Goal: Information Seeking & Learning: Learn about a topic

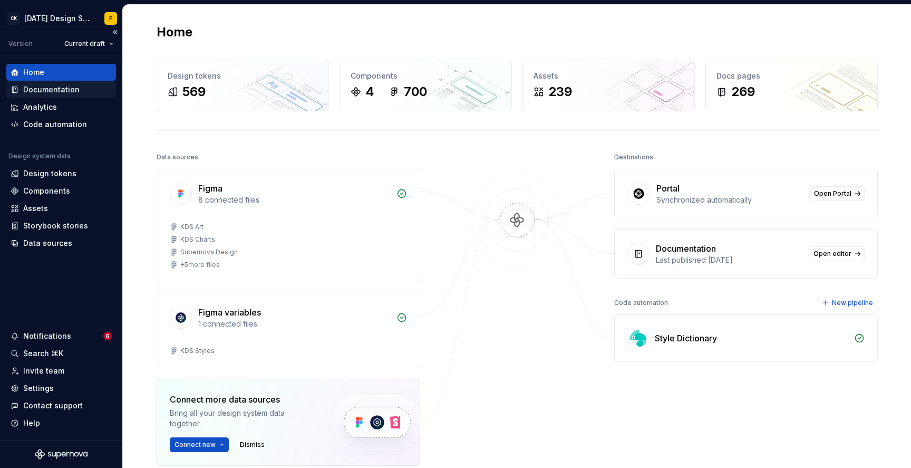
click at [55, 94] on div "Documentation" at bounding box center [51, 89] width 56 height 11
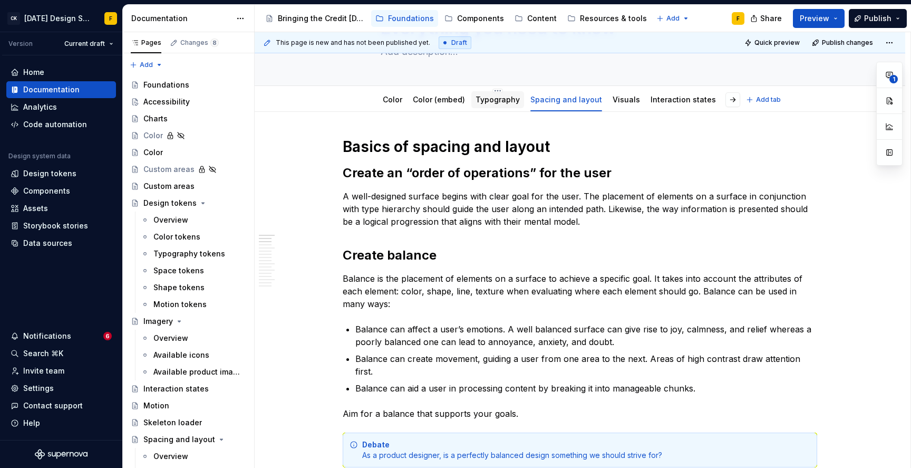
type textarea "*"
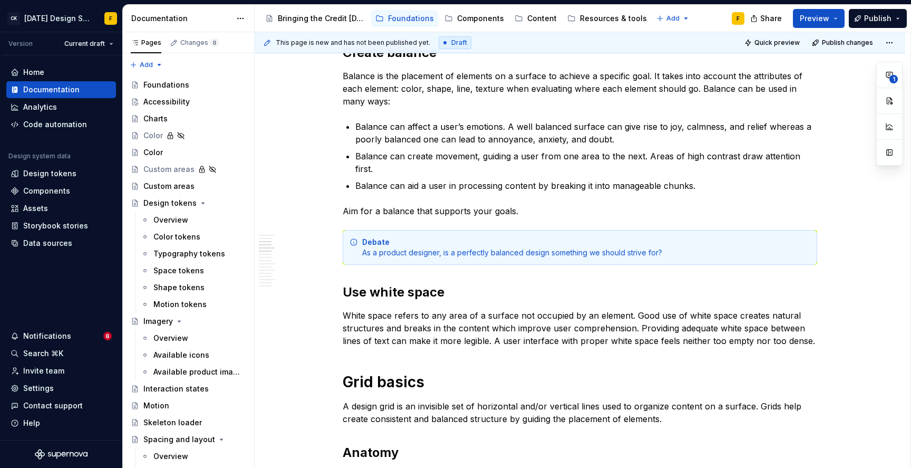
scroll to position [171, 0]
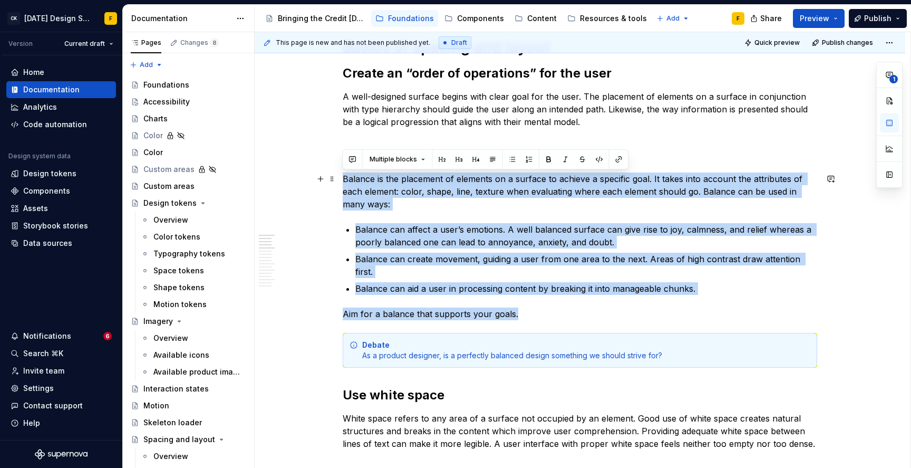
drag, startPoint x: 521, startPoint y: 301, endPoint x: 341, endPoint y: 182, distance: 215.7
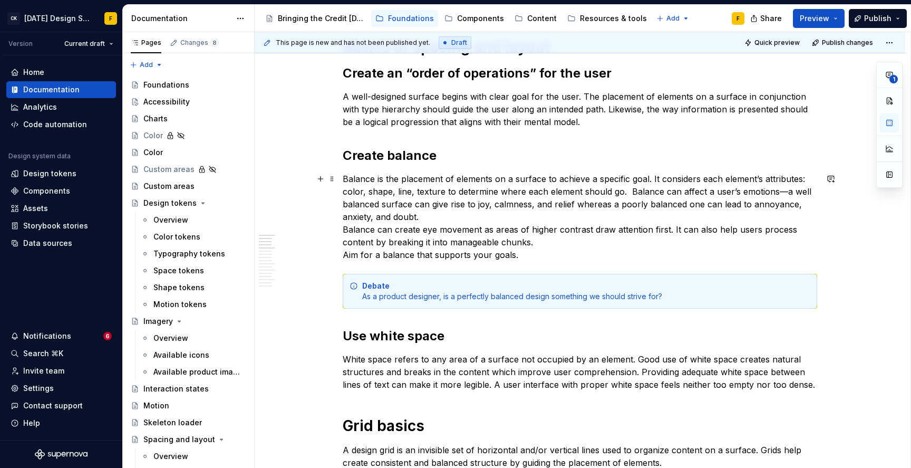
click at [631, 188] on p "Balance is the placement of elements on a surface to achieve a specific goal. I…" at bounding box center [580, 216] width 474 height 89
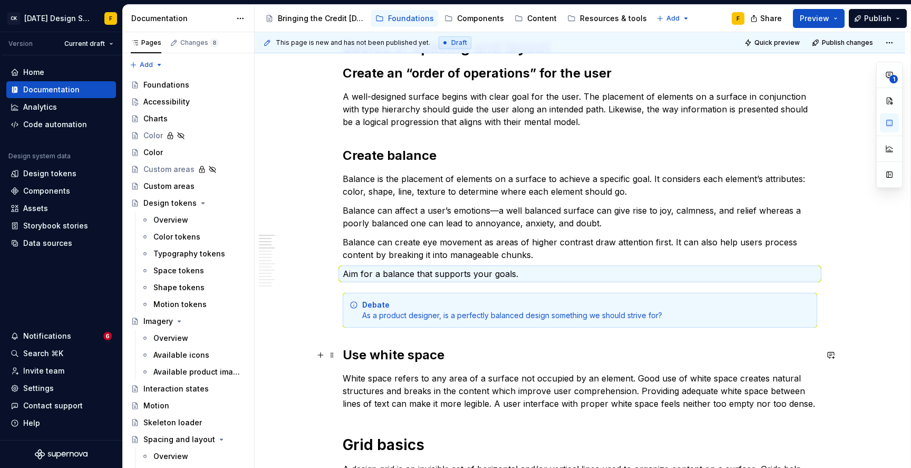
click at [542, 359] on h2 "Use white space" at bounding box center [580, 354] width 474 height 17
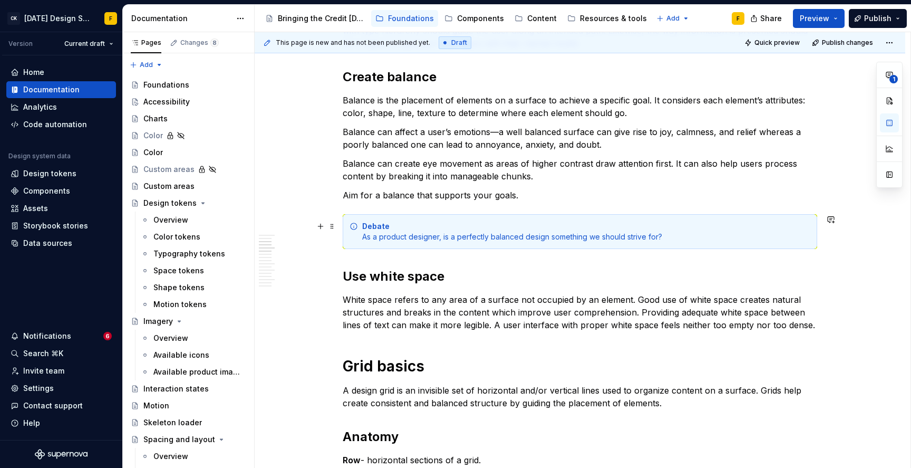
scroll to position [466, 0]
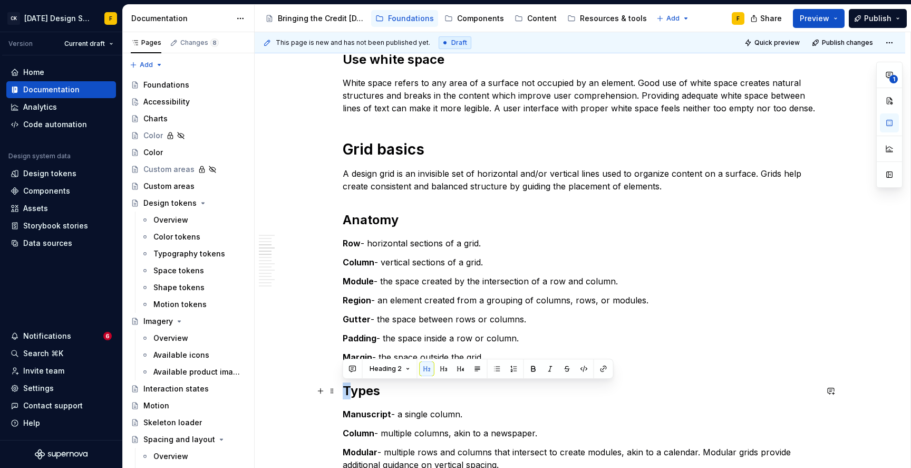
drag, startPoint x: 350, startPoint y: 391, endPoint x: 337, endPoint y: 393, distance: 13.4
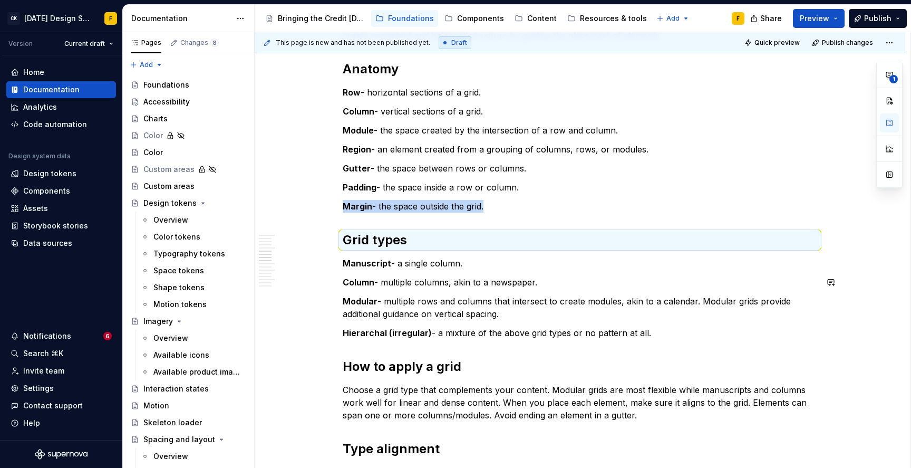
scroll to position [622, 0]
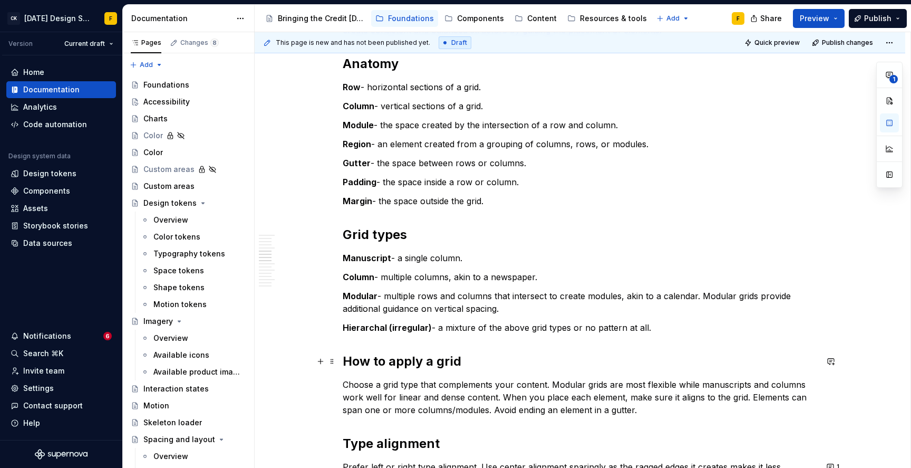
click at [480, 362] on h2 "How to apply a grid" at bounding box center [580, 361] width 474 height 17
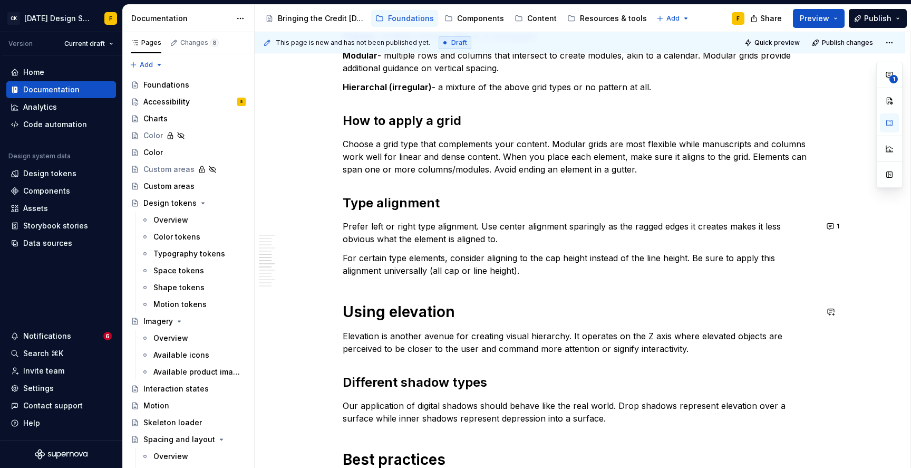
scroll to position [865, 0]
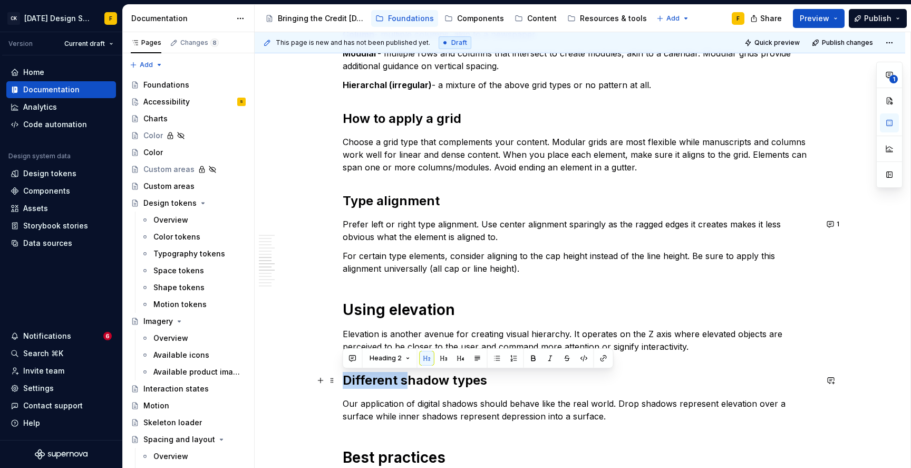
drag, startPoint x: 406, startPoint y: 383, endPoint x: 345, endPoint y: 380, distance: 61.3
click at [345, 380] on h2 "Different shadow types" at bounding box center [580, 380] width 474 height 17
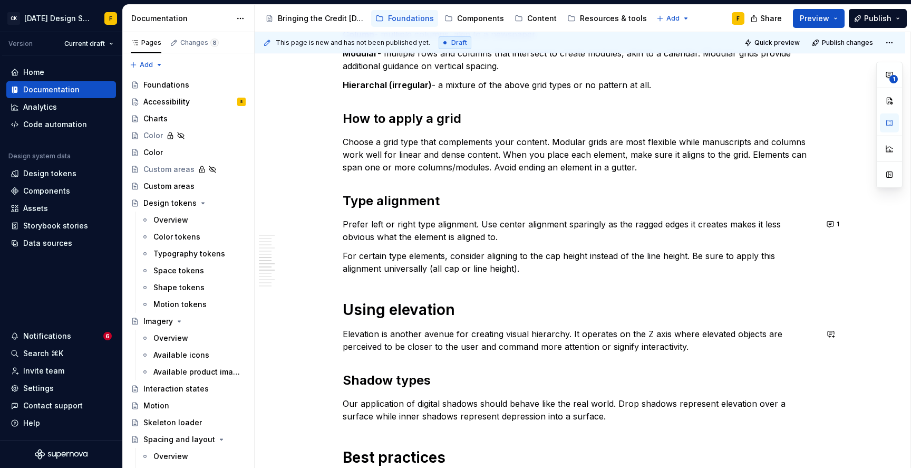
click at [472, 321] on div "Basics of spacing and layout Create an “order of operations” for the user A wel…" at bounding box center [580, 233] width 474 height 1779
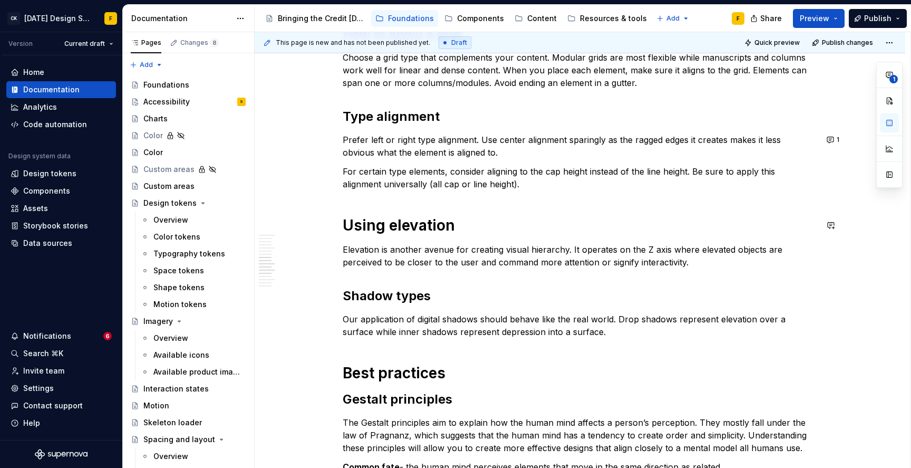
scroll to position [952, 0]
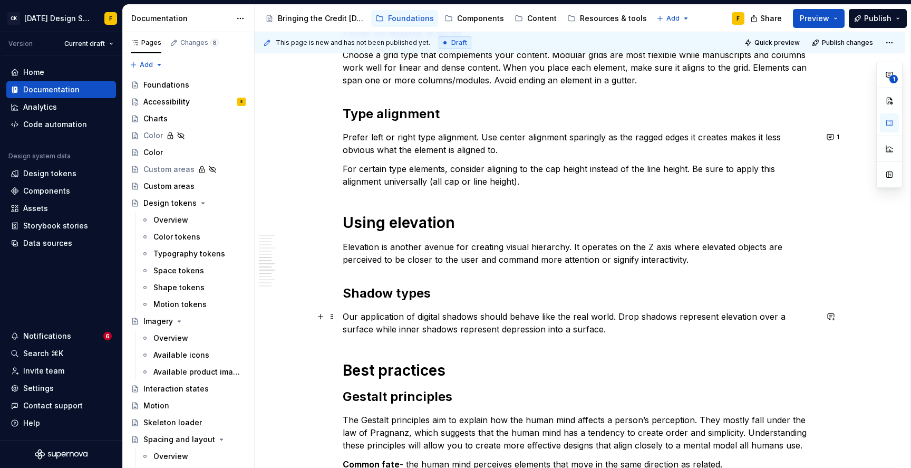
click at [406, 324] on p "Our application of digital shadows should behave like the real world. Drop shad…" at bounding box center [580, 322] width 474 height 25
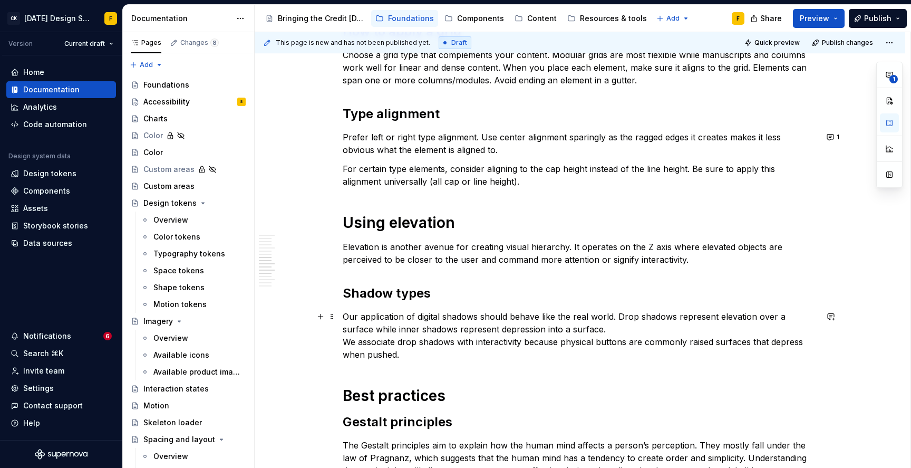
click at [343, 340] on p "Our application of digital shadows should behave like the real world. Drop shad…" at bounding box center [580, 335] width 474 height 51
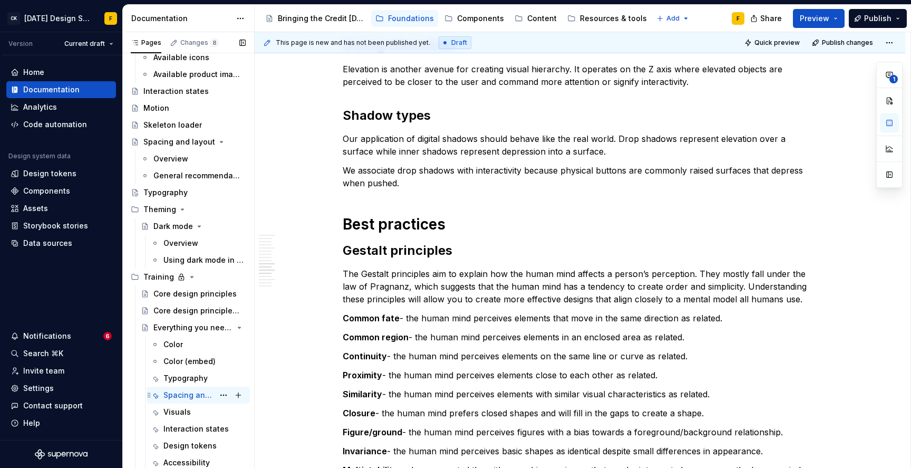
scroll to position [298, 0]
click at [179, 343] on div "Color" at bounding box center [173, 343] width 20 height 11
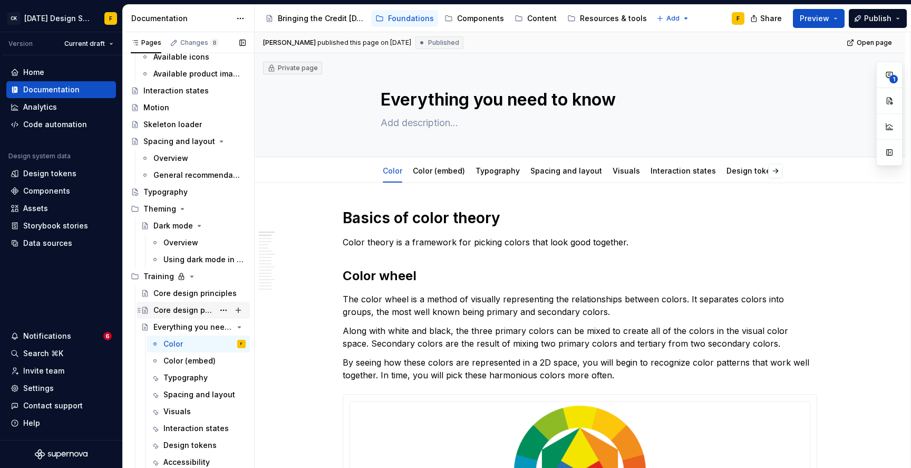
click at [192, 308] on div "Core design principles (embed)" at bounding box center [183, 310] width 61 height 11
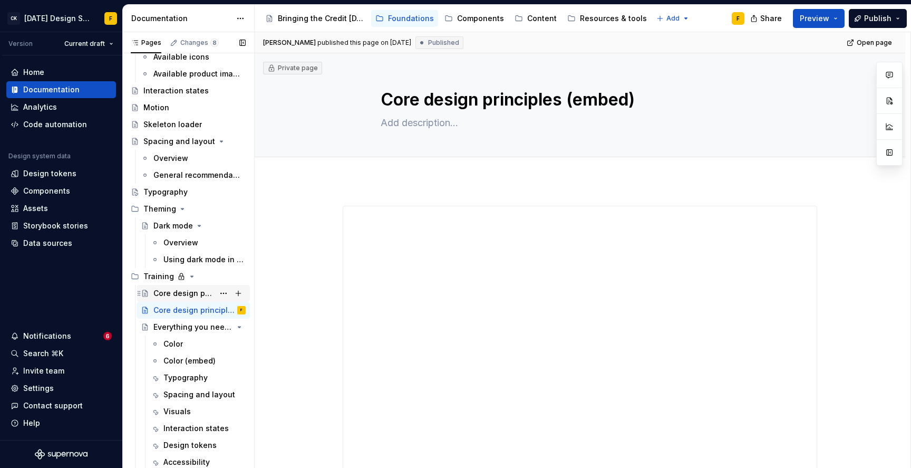
click at [195, 294] on div "Core design principles" at bounding box center [183, 293] width 61 height 11
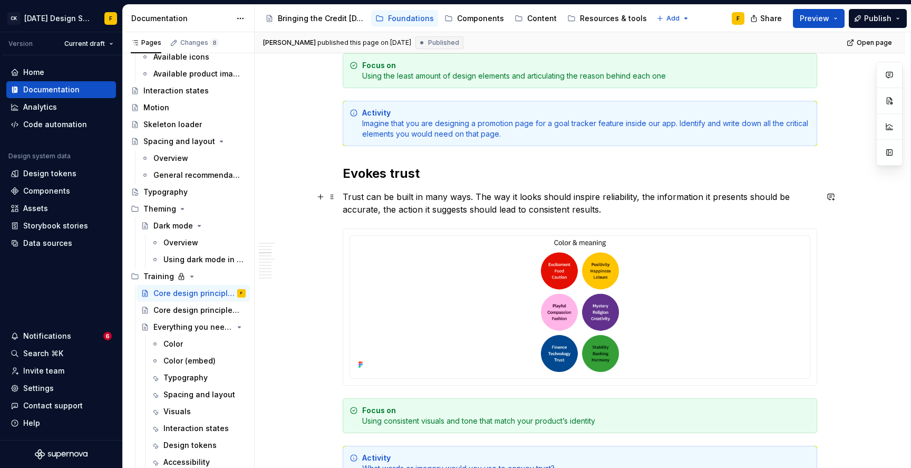
scroll to position [783, 0]
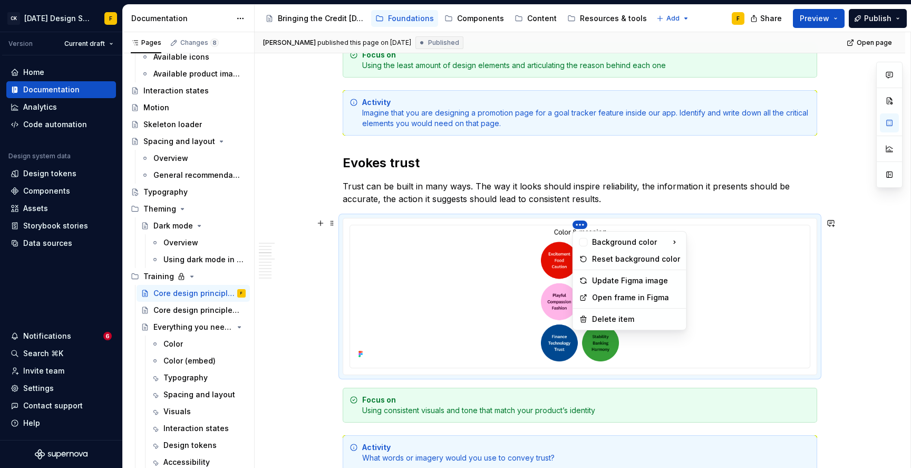
click at [577, 222] on html "CK [DATE] Design System F Version Current draft Home Documentation Analytics Co…" at bounding box center [455, 234] width 911 height 468
click at [611, 280] on div "Update Figma image" at bounding box center [636, 280] width 88 height 11
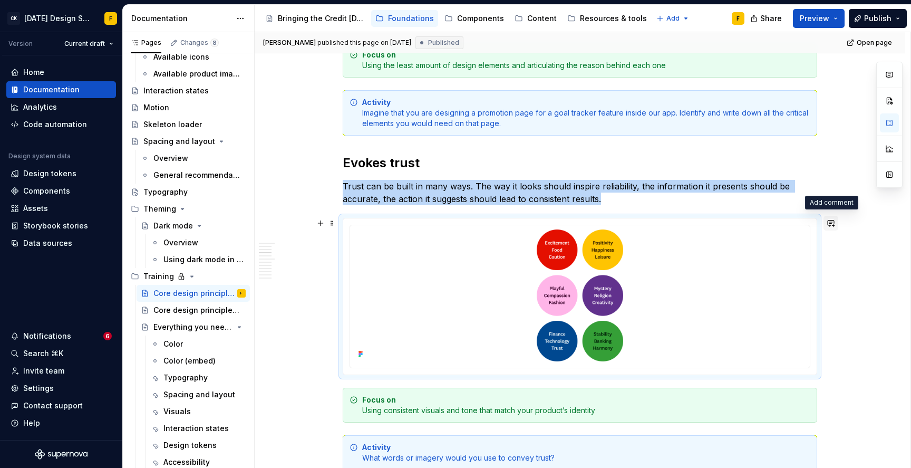
click at [829, 224] on button "button" at bounding box center [830, 223] width 15 height 15
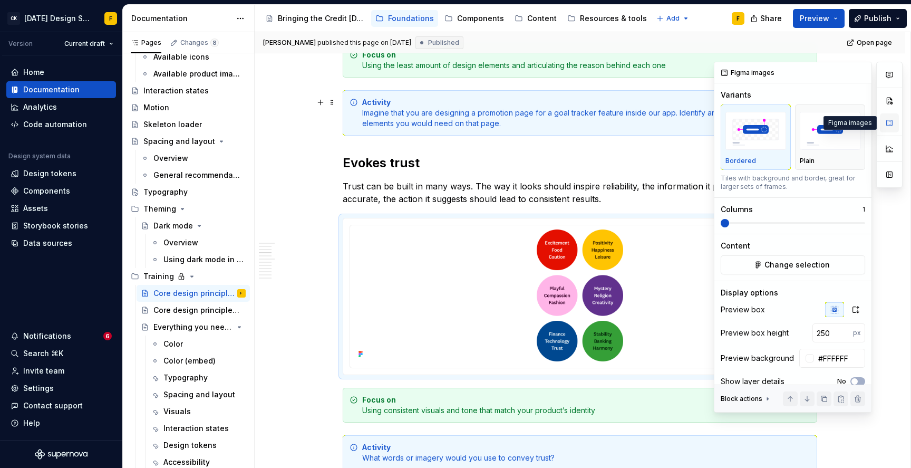
click at [889, 123] on button "button" at bounding box center [889, 122] width 19 height 19
type textarea "*"
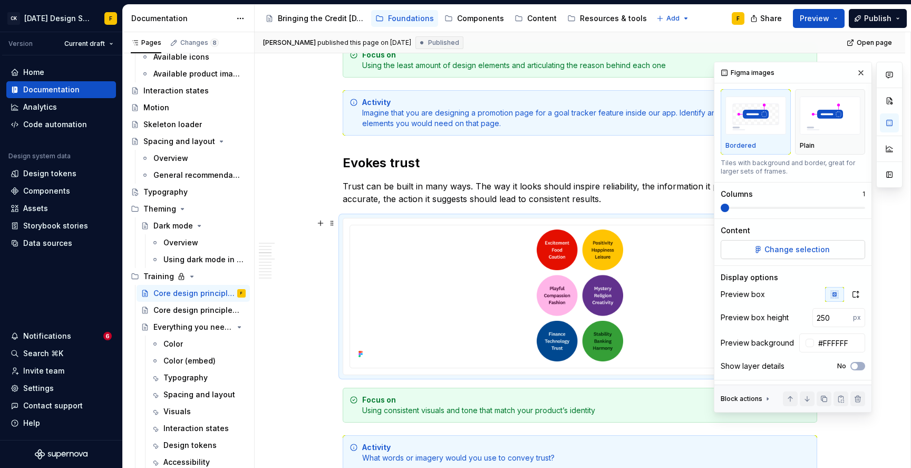
scroll to position [21, 0]
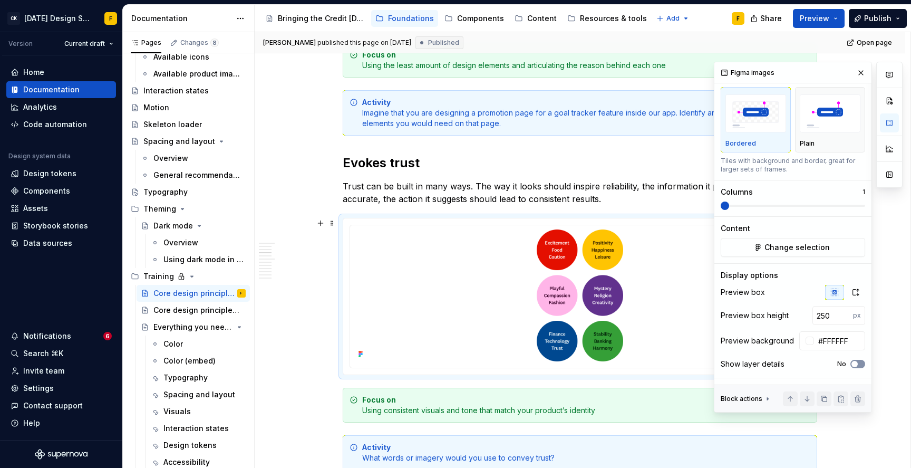
click at [851, 364] on span "button" at bounding box center [854, 364] width 6 height 6
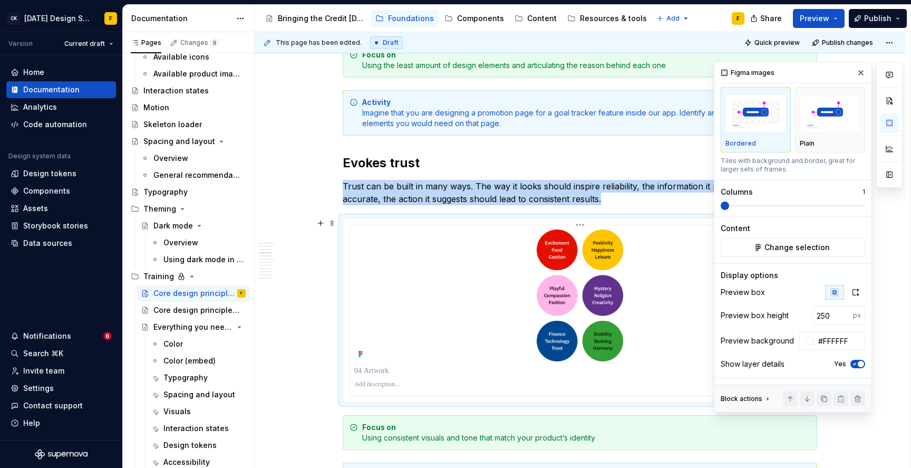
click at [404, 373] on p at bounding box center [579, 370] width 451 height 11
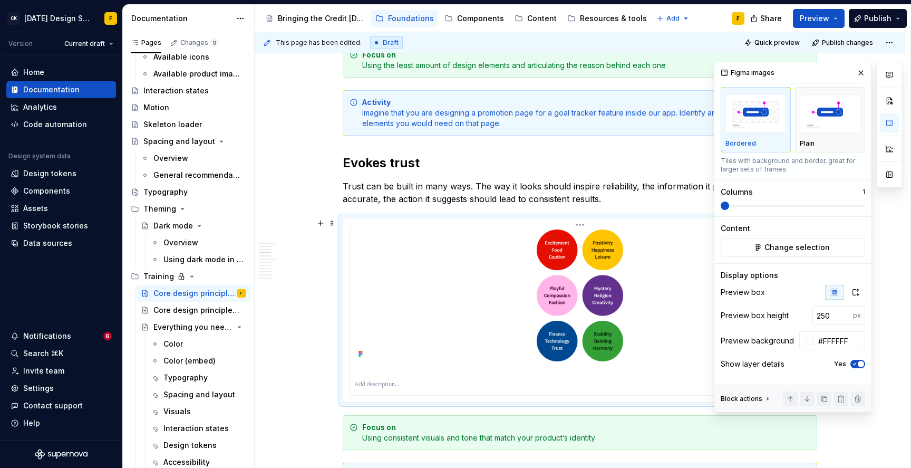
click at [400, 384] on p at bounding box center [579, 384] width 451 height 8
click at [379, 384] on p at bounding box center [579, 384] width 451 height 8
click at [855, 72] on button "button" at bounding box center [861, 72] width 15 height 15
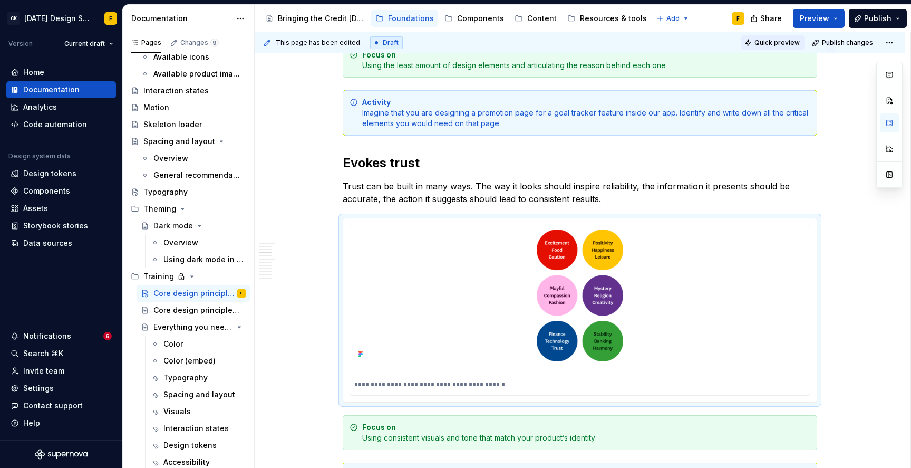
click at [787, 40] on span "Quick preview" at bounding box center [776, 42] width 45 height 8
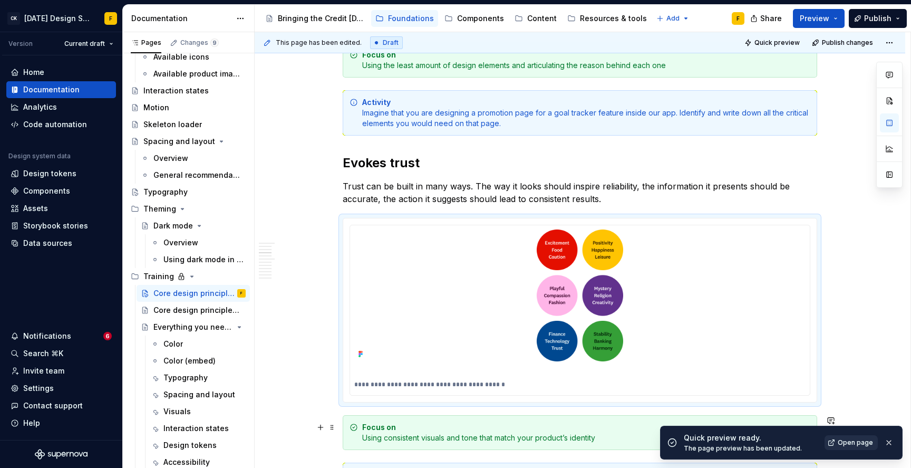
click at [860, 444] on span "Open page" at bounding box center [855, 442] width 35 height 8
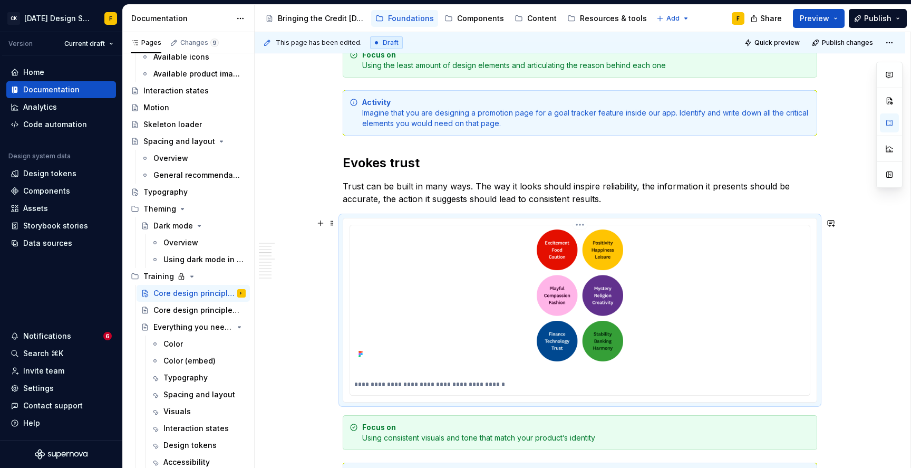
click at [376, 368] on p at bounding box center [579, 370] width 451 height 11
click at [774, 38] on span "Quick preview" at bounding box center [776, 42] width 45 height 8
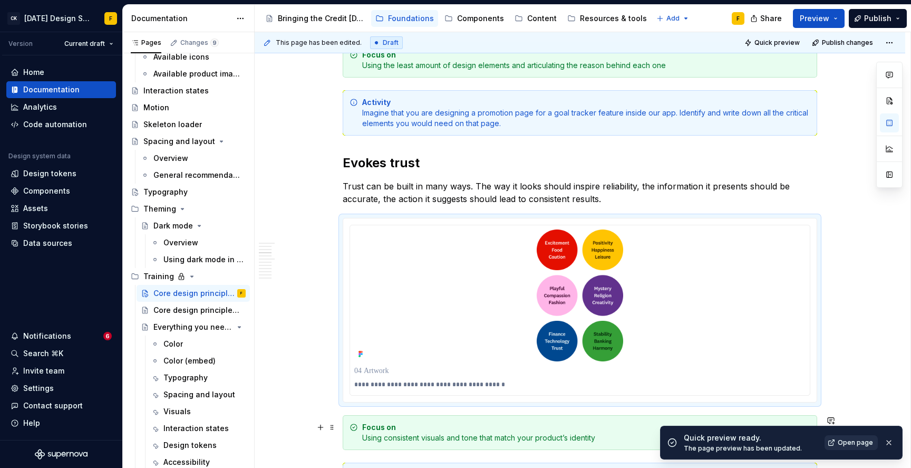
click at [840, 445] on span "Open page" at bounding box center [855, 442] width 35 height 8
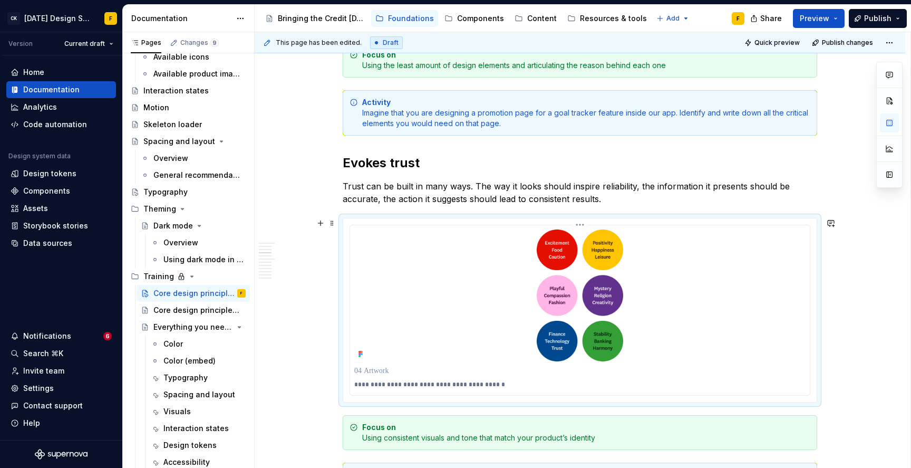
click at [416, 367] on p at bounding box center [579, 370] width 451 height 11
click at [471, 196] on p "Trust can be built in many ways. The way it looks should inspire reliability, t…" at bounding box center [580, 192] width 474 height 25
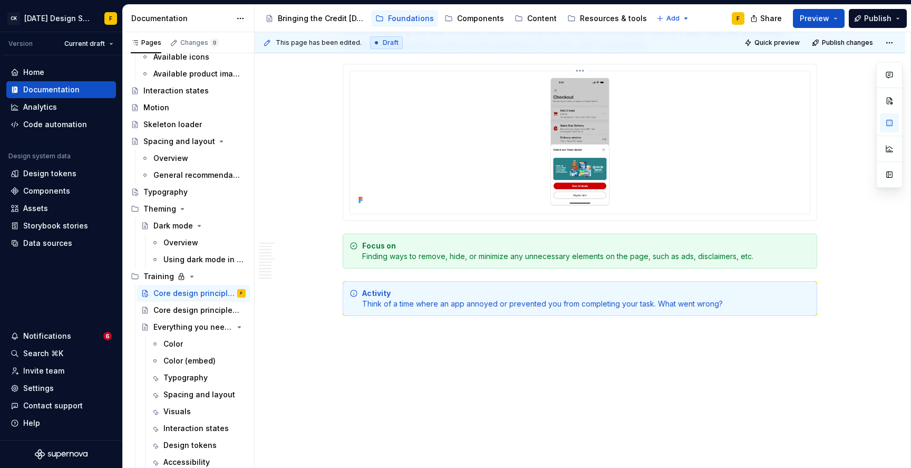
scroll to position [3382, 0]
click at [168, 345] on div "Color" at bounding box center [173, 343] width 20 height 11
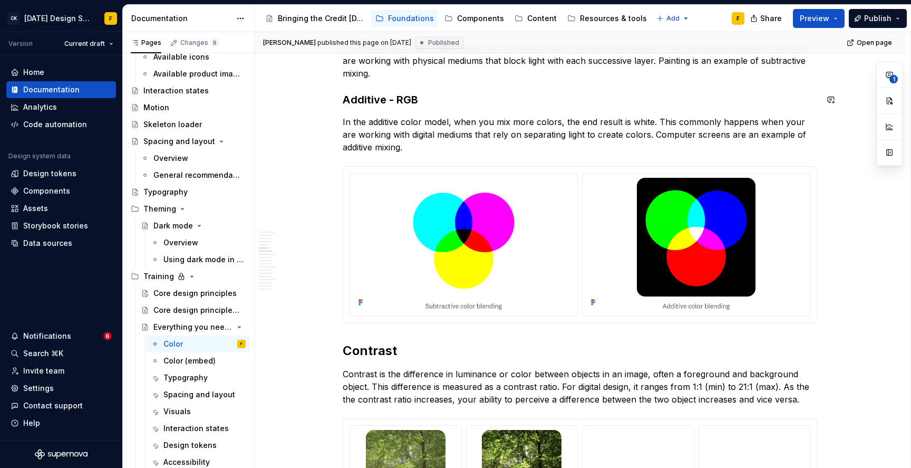
scroll to position [625, 0]
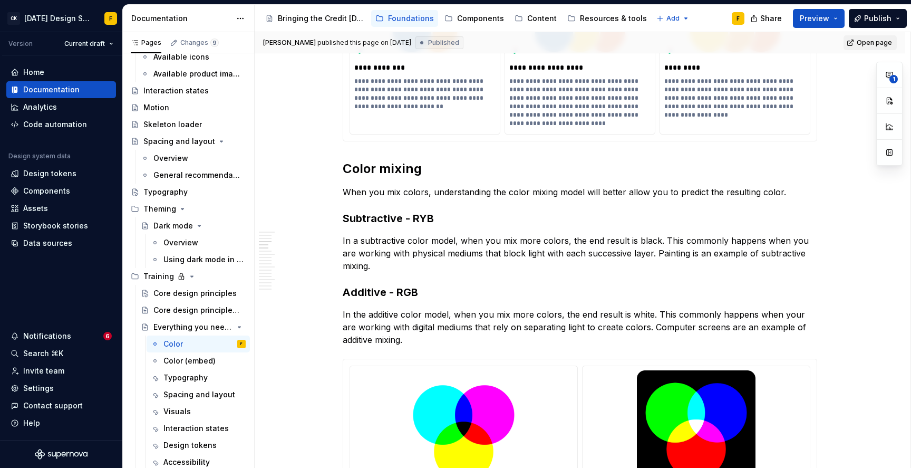
click at [875, 41] on span "Open page" at bounding box center [874, 42] width 35 height 8
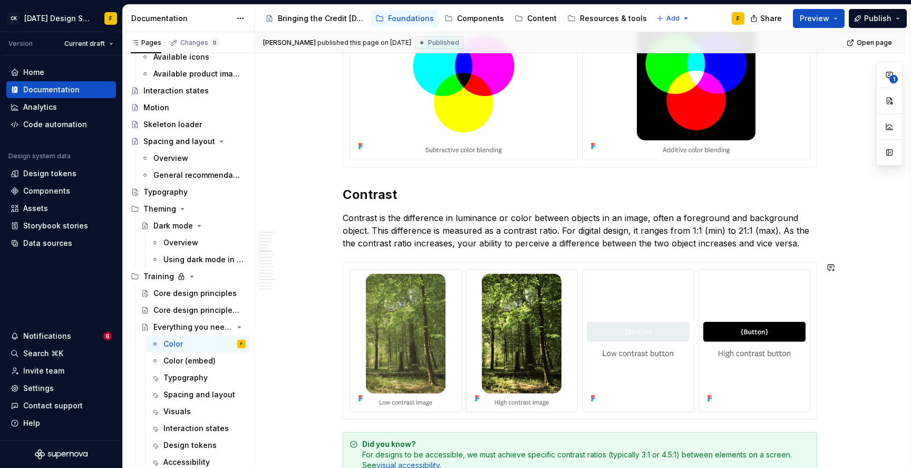
scroll to position [751, 0]
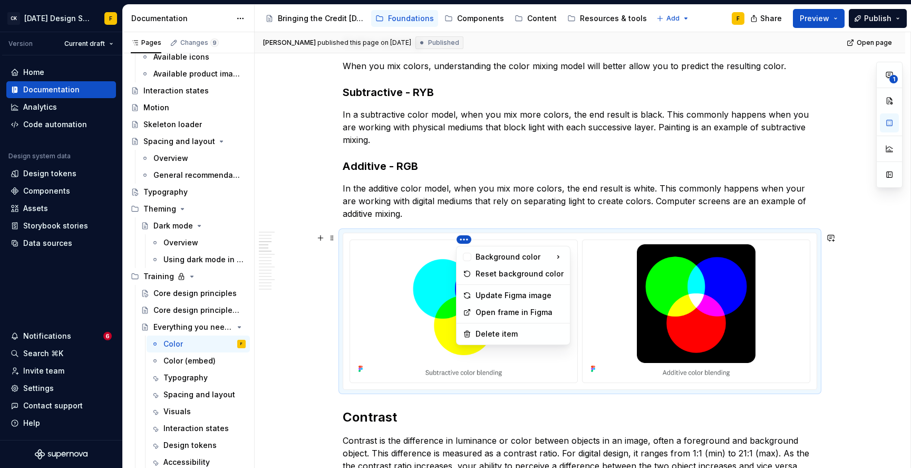
click at [464, 238] on html "CK [DATE] Design System F Version Current draft Home Documentation Analytics Co…" at bounding box center [455, 234] width 911 height 468
click at [468, 296] on icon at bounding box center [467, 296] width 6 height 6
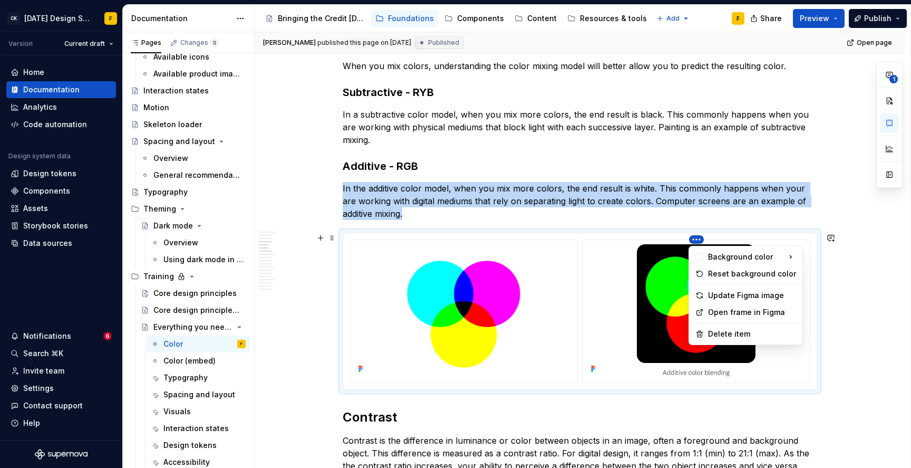
click at [699, 240] on html "CK [DATE] Design System F Version Current draft Home Documentation Analytics Co…" at bounding box center [455, 234] width 911 height 468
click at [722, 298] on div "Update Figma image" at bounding box center [752, 295] width 88 height 11
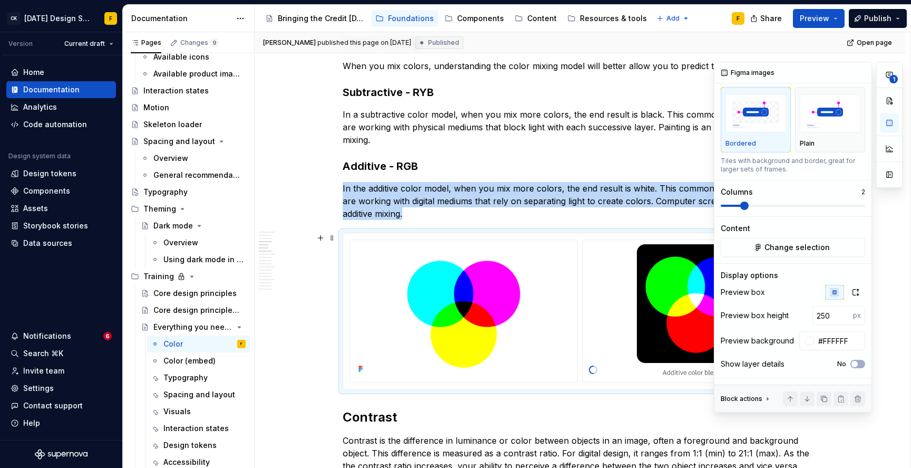
scroll to position [21, 0]
click at [854, 363] on button "No" at bounding box center [857, 364] width 15 height 8
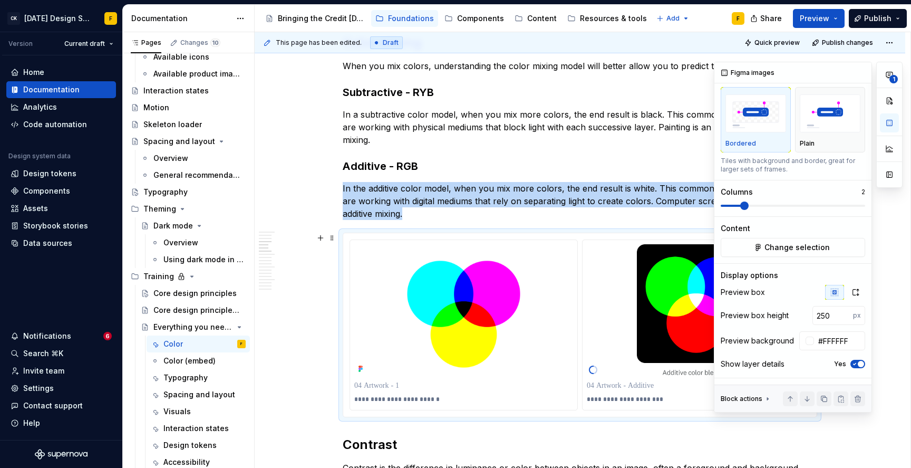
type textarea "*"
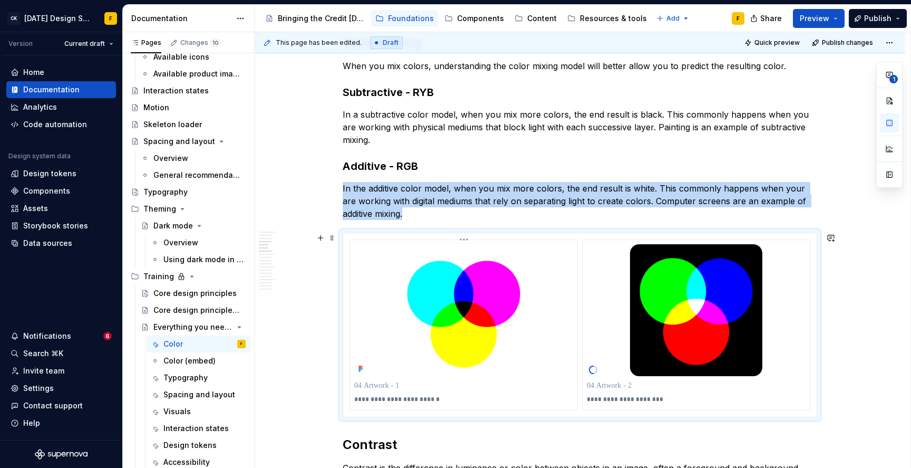
click at [397, 387] on p at bounding box center [463, 385] width 219 height 11
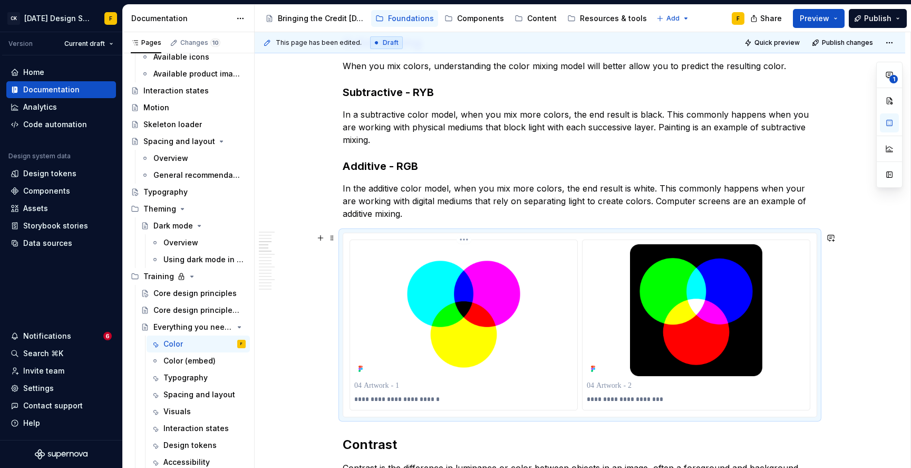
click at [398, 396] on p "**********" at bounding box center [463, 399] width 219 height 8
click at [448, 397] on p "**********" at bounding box center [463, 399] width 219 height 8
click at [419, 388] on p at bounding box center [463, 385] width 219 height 11
click at [606, 385] on p at bounding box center [696, 385] width 219 height 11
click at [778, 42] on span "Quick preview" at bounding box center [776, 42] width 45 height 8
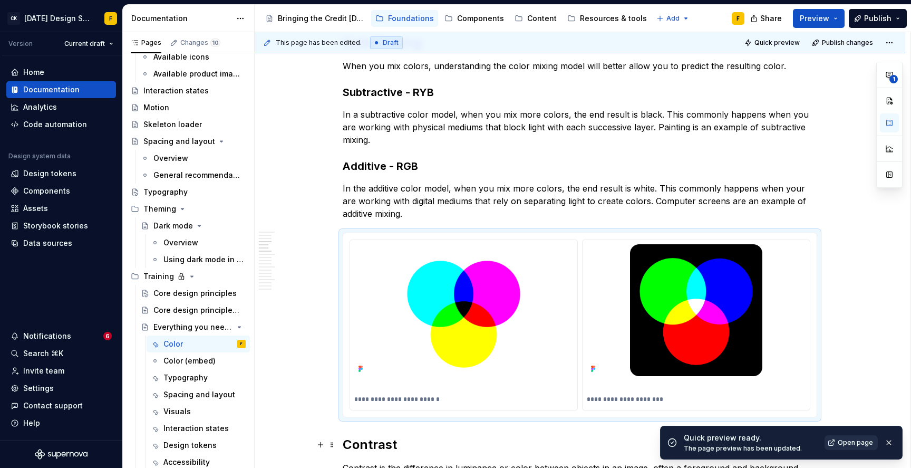
click at [853, 443] on span "Open page" at bounding box center [855, 442] width 35 height 8
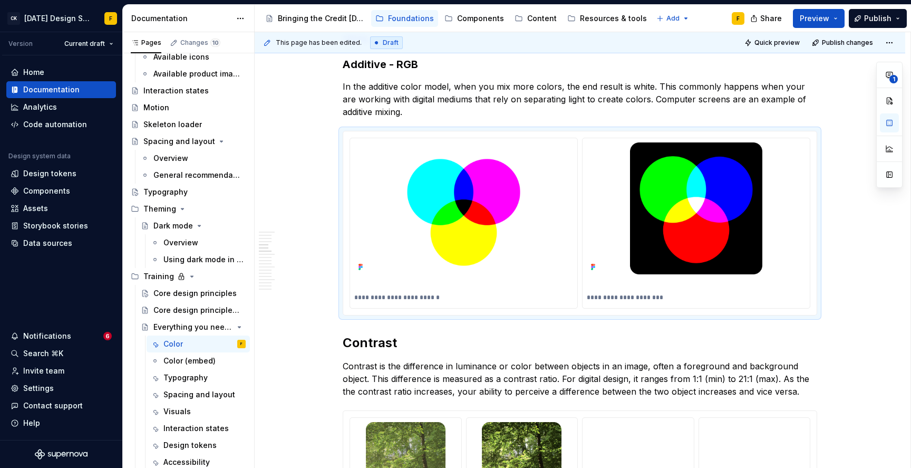
scroll to position [1099, 0]
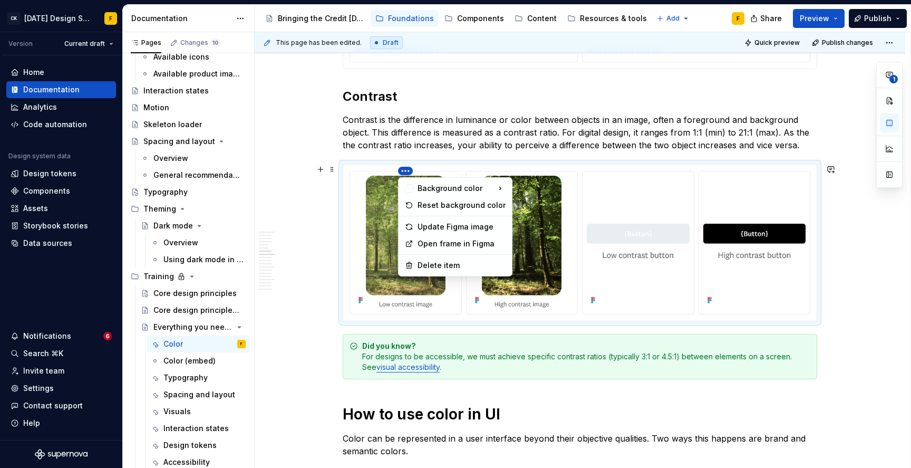
click at [405, 171] on html "CK [DATE] Design System F Version Current draft Home Documentation Analytics Co…" at bounding box center [455, 234] width 911 height 468
click at [445, 229] on div "Update Figma image" at bounding box center [462, 226] width 88 height 11
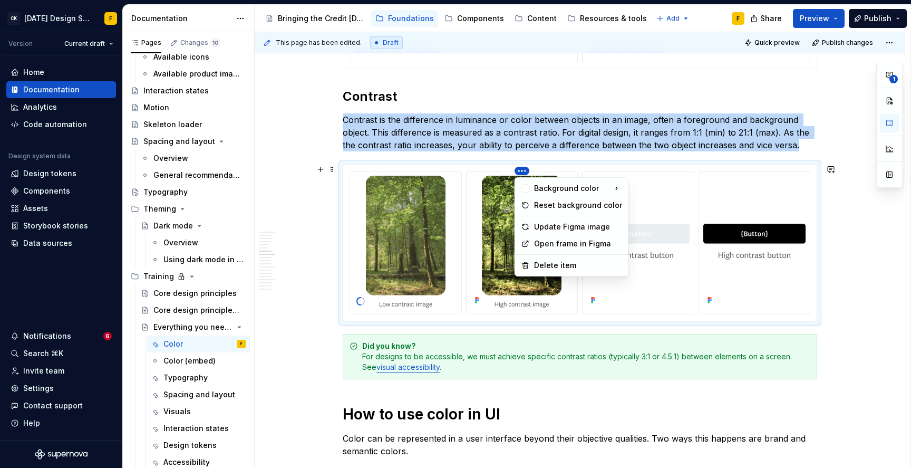
click at [522, 169] on html "CK [DATE] Design System F Version Current draft Home Documentation Analytics Co…" at bounding box center [455, 234] width 911 height 468
click at [558, 227] on div "Update Figma image" at bounding box center [578, 226] width 88 height 11
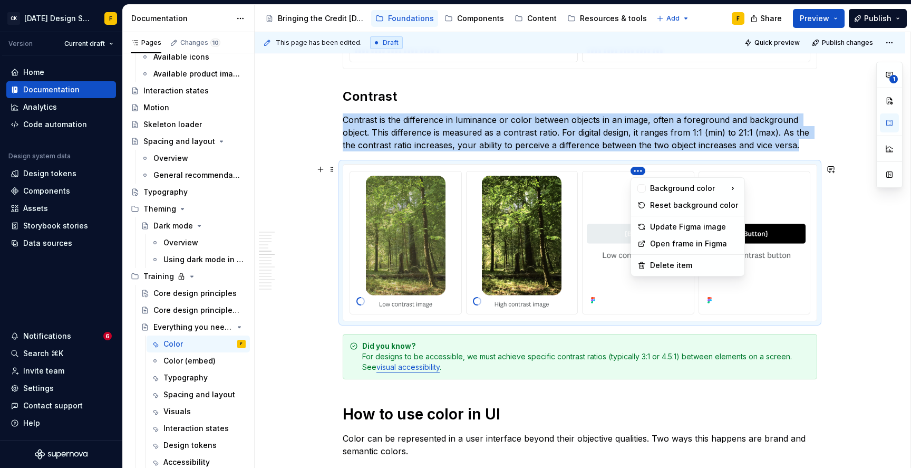
click at [637, 172] on html "CK [DATE] Design System F Version Current draft Home Documentation Analytics Co…" at bounding box center [455, 234] width 911 height 468
click at [658, 229] on div "Update Figma image" at bounding box center [694, 226] width 88 height 11
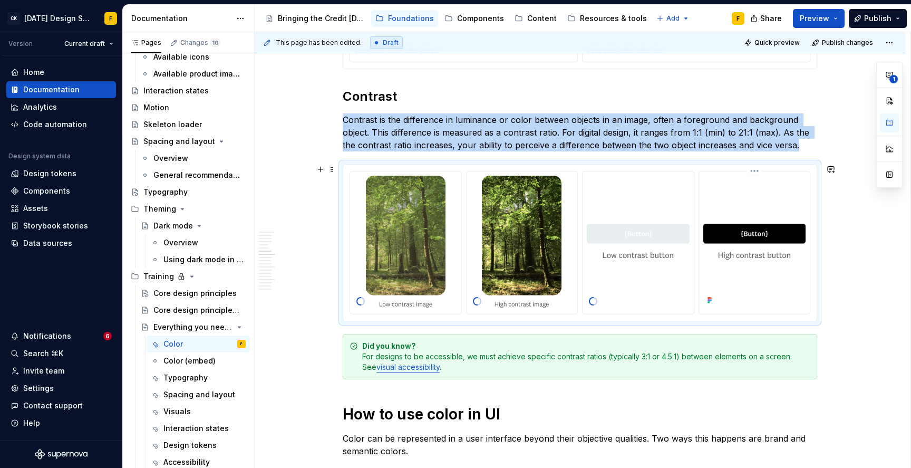
click at [751, 169] on html "CK [DATE] Design System F Version Current draft Home Documentation Analytics Co…" at bounding box center [455, 234] width 911 height 468
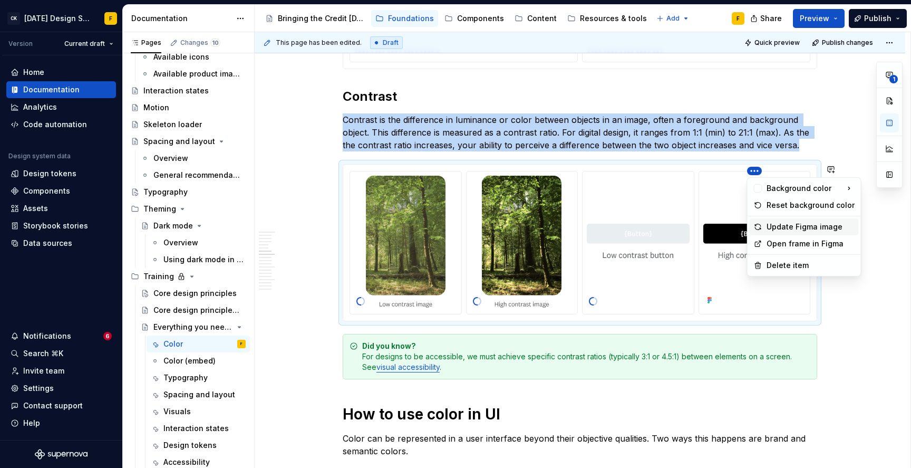
click at [776, 225] on div "Update Figma image" at bounding box center [811, 226] width 88 height 11
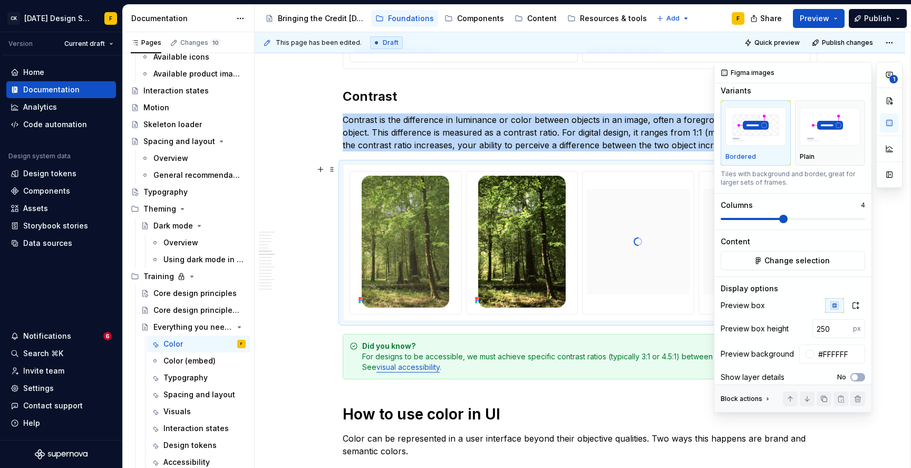
scroll to position [21, 0]
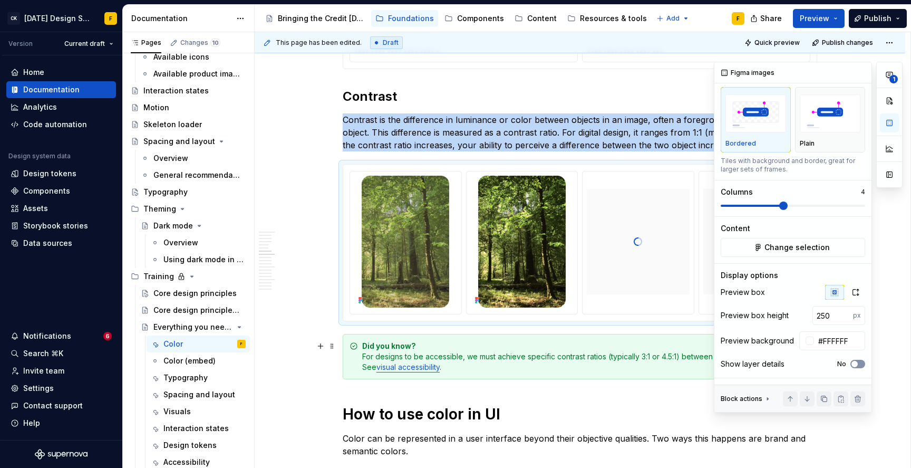
click at [850, 367] on icon "button" at bounding box center [854, 364] width 8 height 6
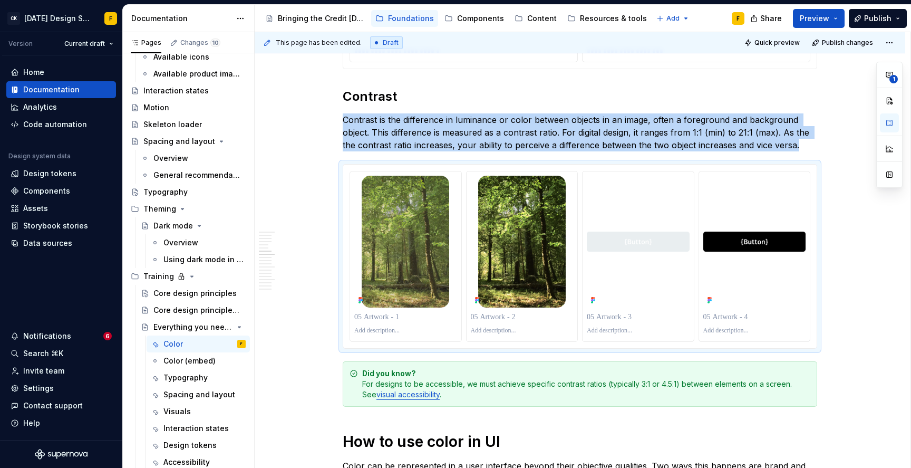
type textarea "*"
click at [379, 317] on p at bounding box center [405, 317] width 103 height 11
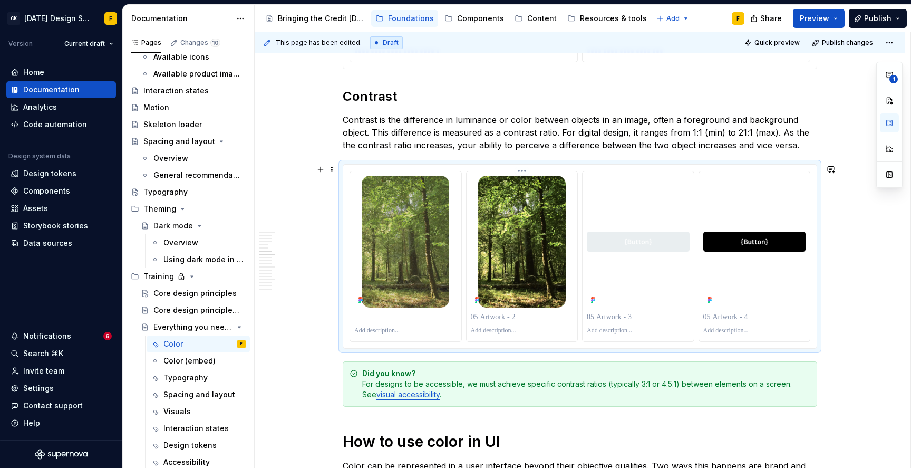
click at [505, 317] on p at bounding box center [522, 317] width 103 height 11
click at [619, 316] on p at bounding box center [638, 317] width 103 height 11
click at [729, 316] on p at bounding box center [754, 317] width 103 height 11
click at [372, 328] on p at bounding box center [405, 330] width 103 height 8
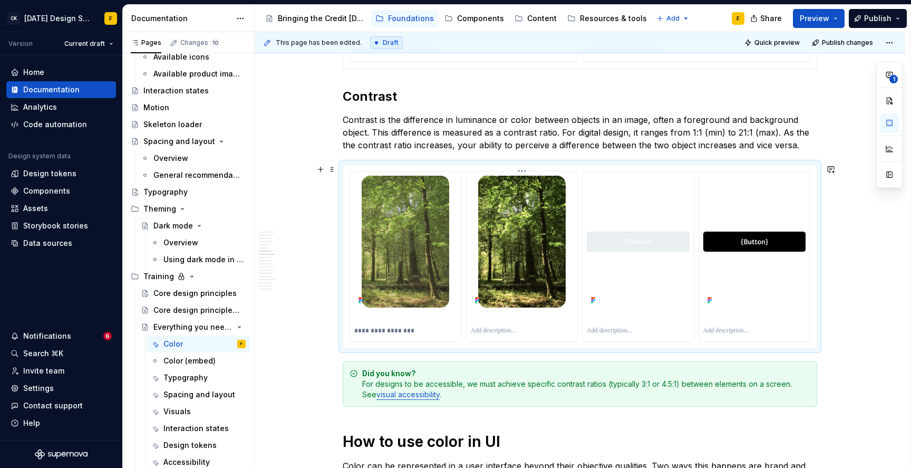
click at [484, 332] on p at bounding box center [522, 330] width 103 height 8
click at [620, 327] on p at bounding box center [638, 330] width 103 height 8
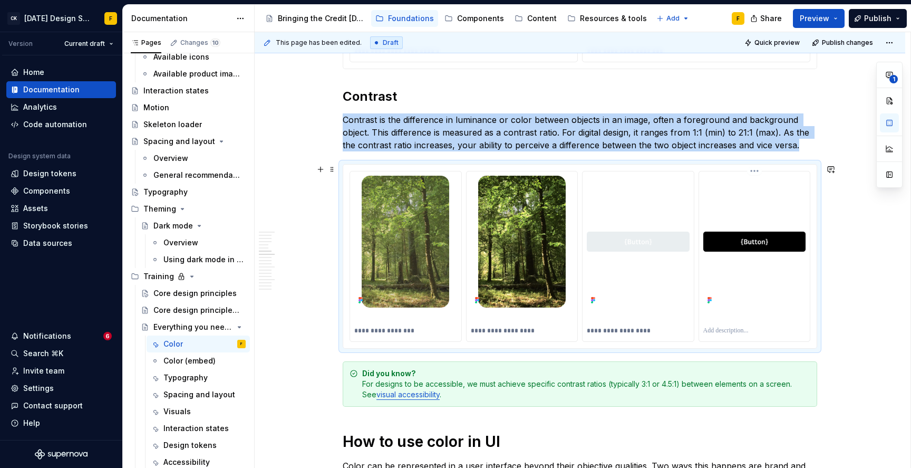
click at [733, 326] on div at bounding box center [754, 330] width 103 height 13
click at [731, 331] on p at bounding box center [754, 330] width 103 height 8
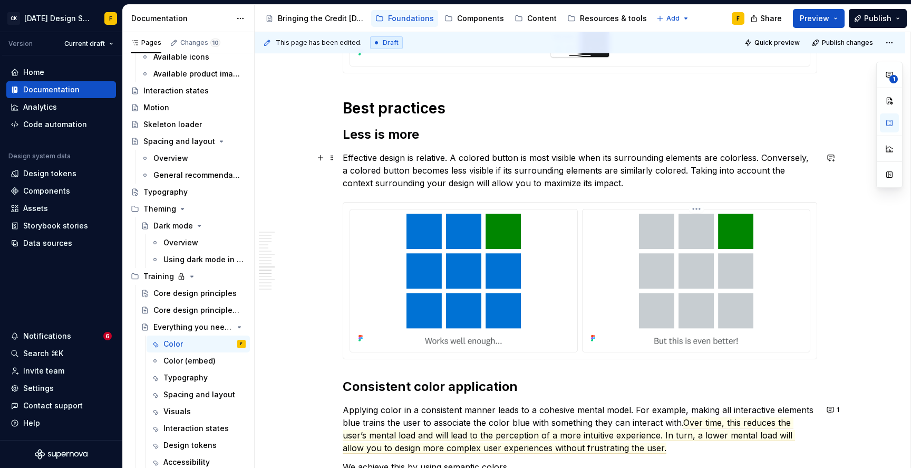
scroll to position [2500, 0]
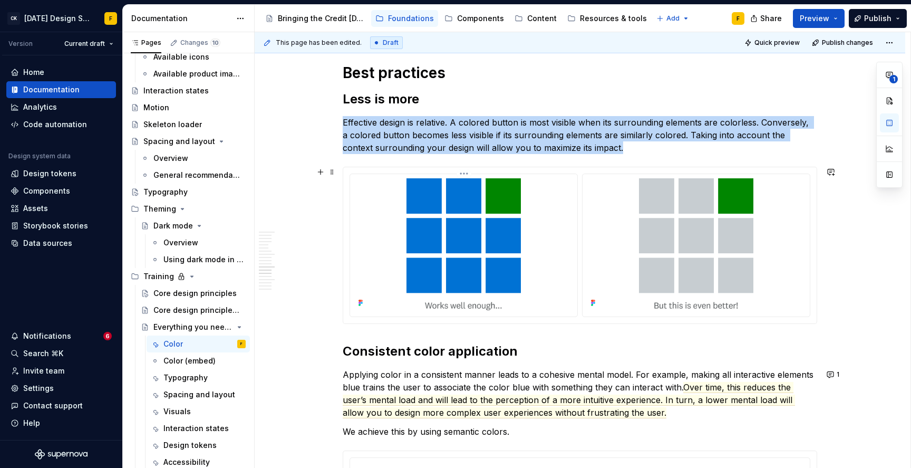
click at [463, 174] on html "CK [DATE] Design System F Version Current draft Home Documentation Analytics Co…" at bounding box center [455, 234] width 911 height 468
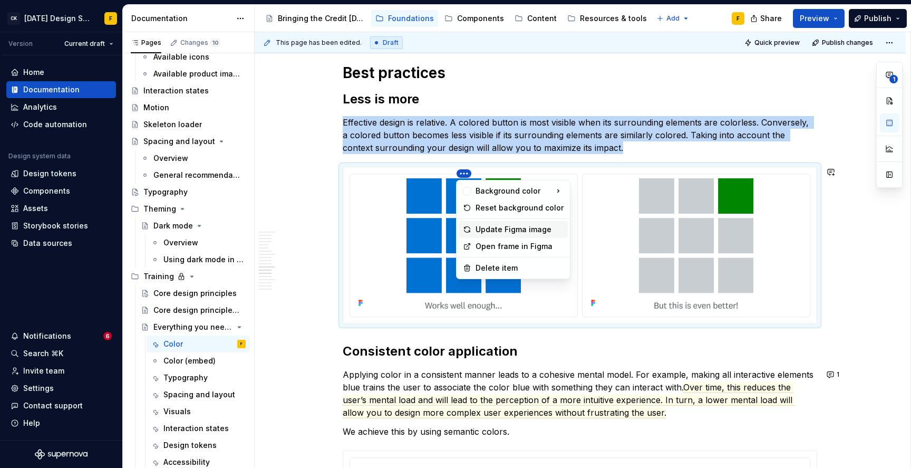
click at [499, 231] on div "Update Figma image" at bounding box center [520, 229] width 88 height 11
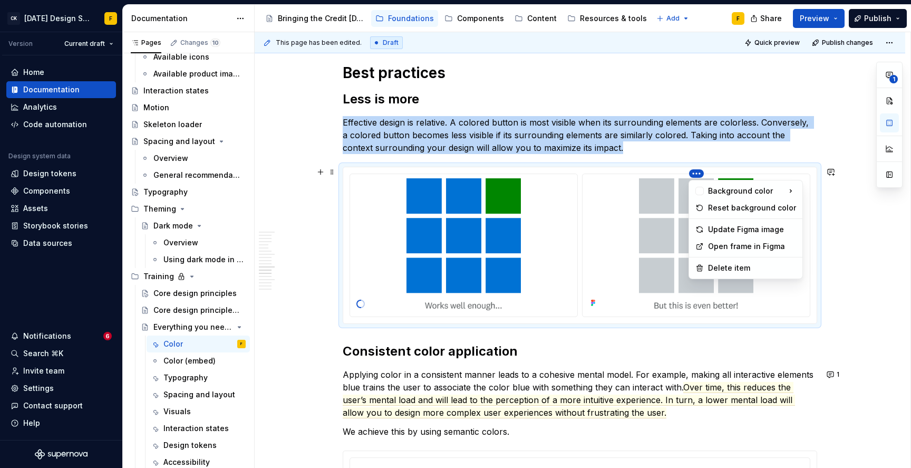
click at [700, 171] on html "CK [DATE] Design System F Version Current draft Home Documentation Analytics Co…" at bounding box center [455, 234] width 911 height 468
click at [717, 230] on div "Update Figma image" at bounding box center [752, 229] width 88 height 11
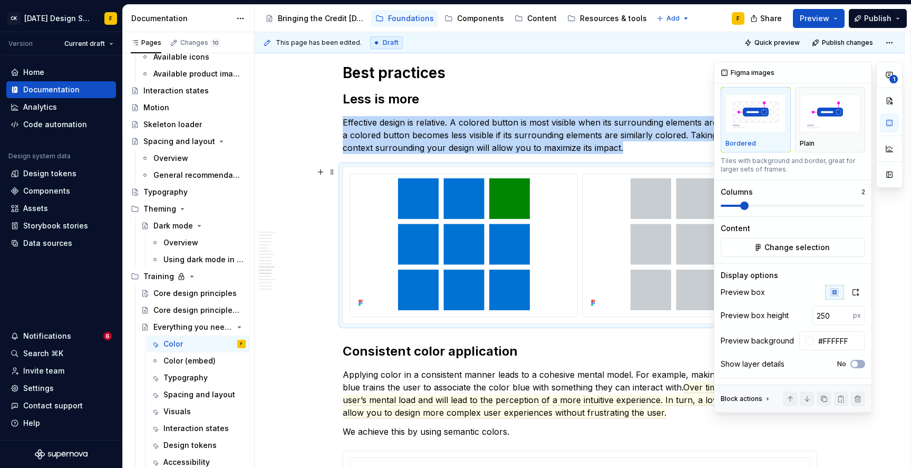
scroll to position [21, 0]
click at [853, 365] on button "No" at bounding box center [857, 364] width 15 height 8
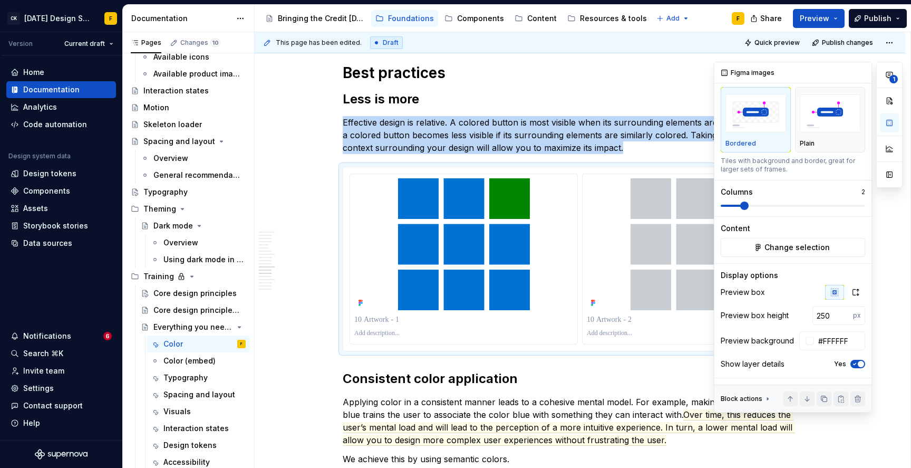
type textarea "*"
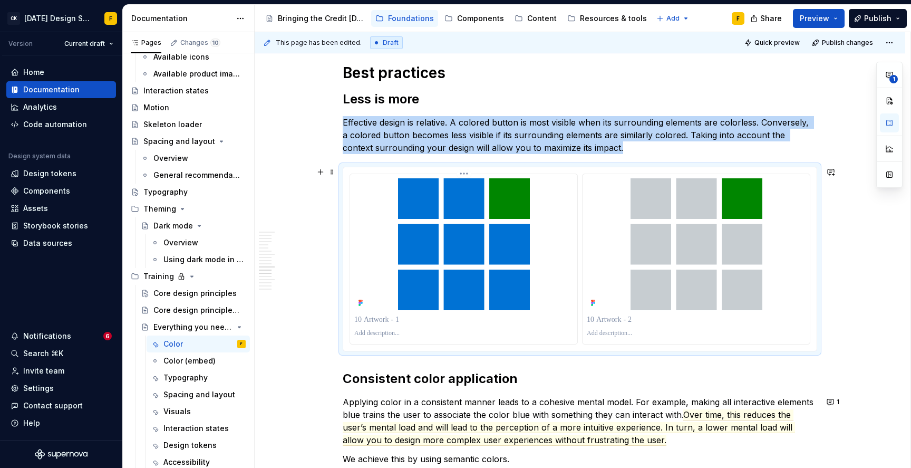
click at [424, 324] on p at bounding box center [463, 319] width 219 height 11
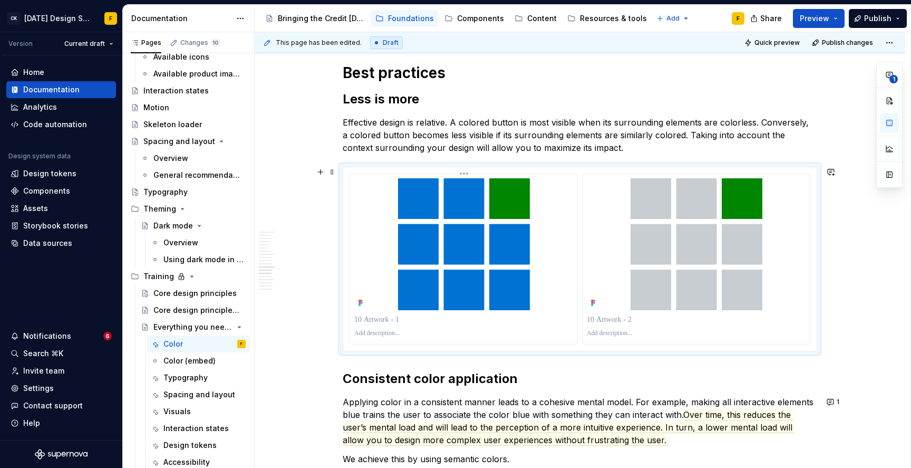
click at [412, 333] on p at bounding box center [463, 333] width 219 height 8
click at [593, 335] on p at bounding box center [696, 333] width 219 height 8
click at [632, 318] on p at bounding box center [696, 319] width 219 height 11
click at [378, 318] on p at bounding box center [463, 319] width 219 height 11
click at [393, 437] on span "Over time, this reduces the user’s mental load and will lead to the perception …" at bounding box center [569, 427] width 452 height 36
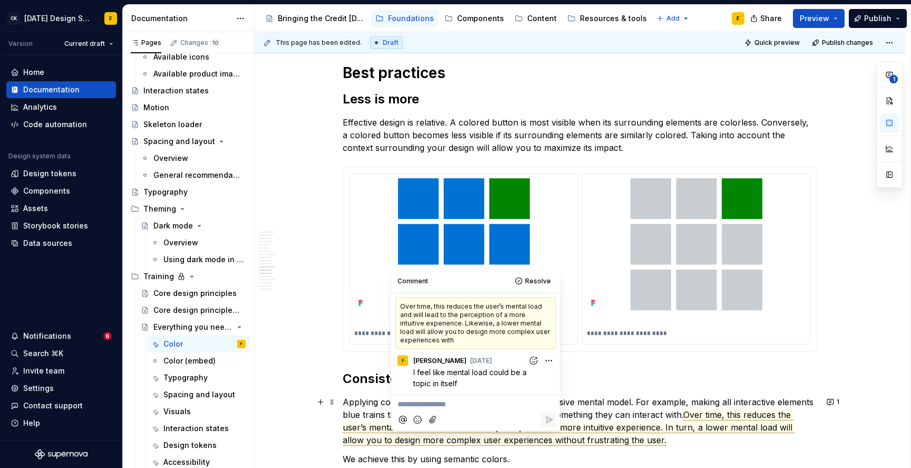
click at [361, 411] on p "Applying color in a consistent manner leads to a cohesive mental model. For exa…" at bounding box center [580, 420] width 474 height 51
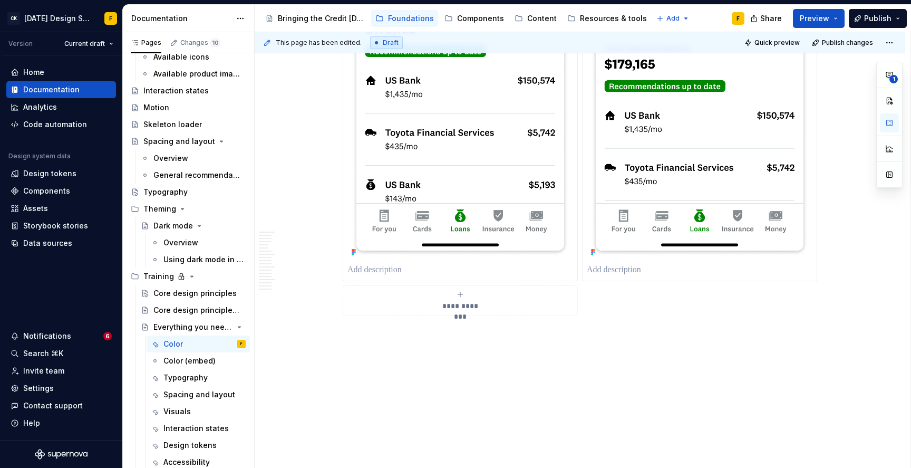
scroll to position [4686, 0]
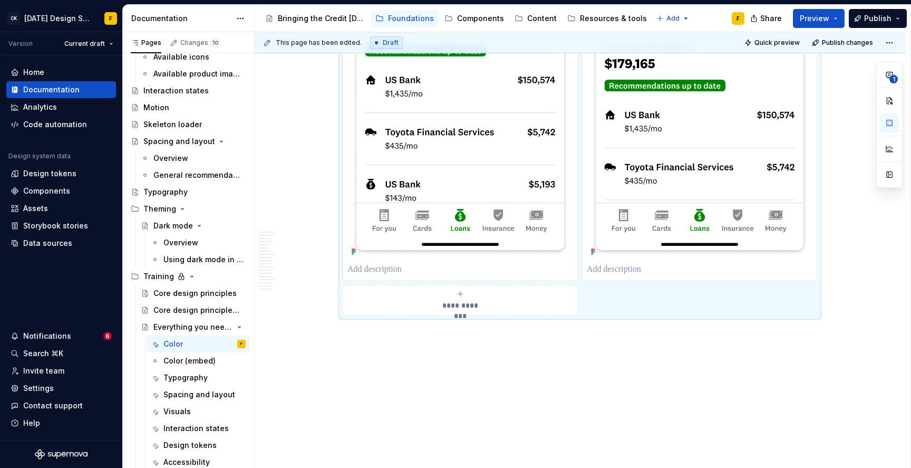
scroll to position [4533, 0]
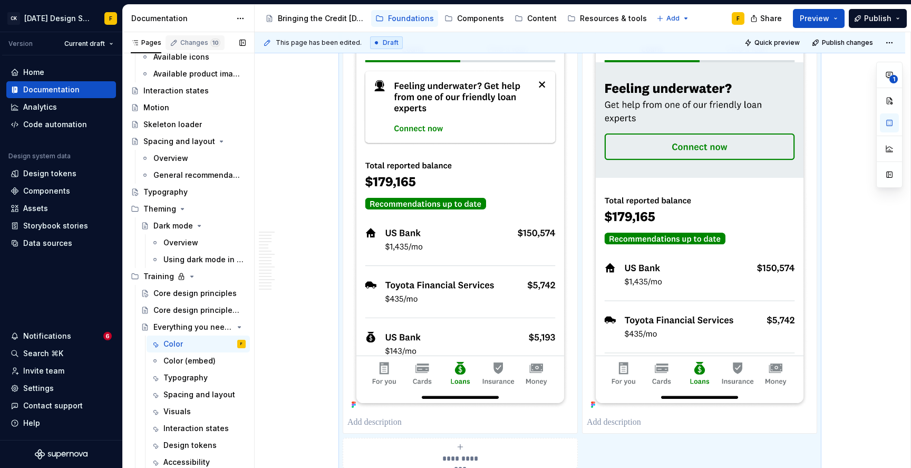
click at [197, 43] on div "Changes 10" at bounding box center [200, 42] width 40 height 8
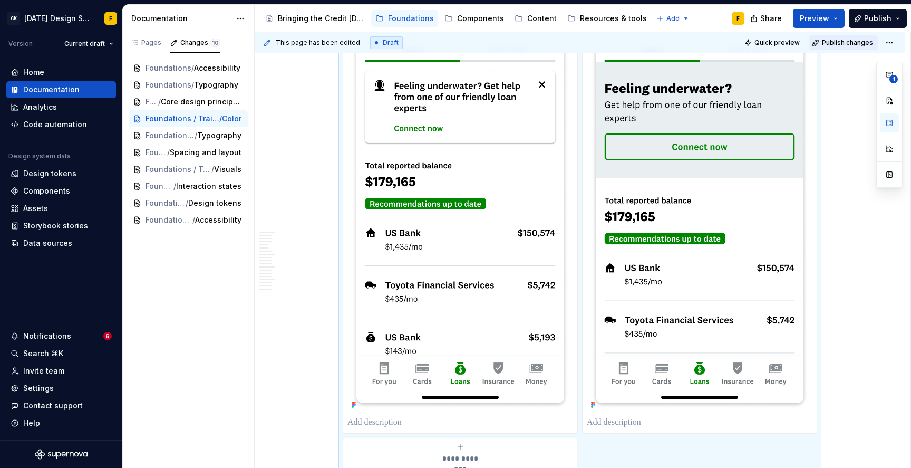
click at [837, 45] on span "Publish changes" at bounding box center [847, 42] width 51 height 8
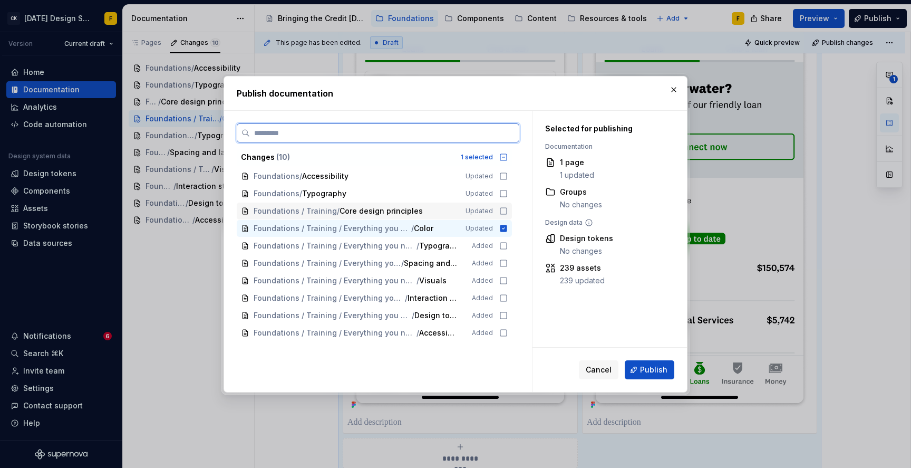
click at [503, 211] on icon at bounding box center [503, 211] width 8 height 8
click at [649, 367] on span "Publish" at bounding box center [653, 369] width 27 height 11
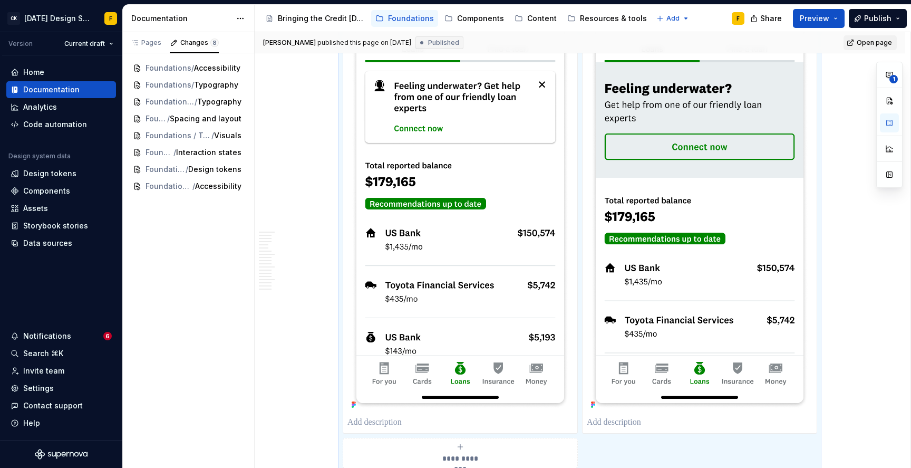
click at [866, 42] on span "Open page" at bounding box center [874, 42] width 35 height 8
click at [155, 42] on div "Pages" at bounding box center [146, 42] width 31 height 8
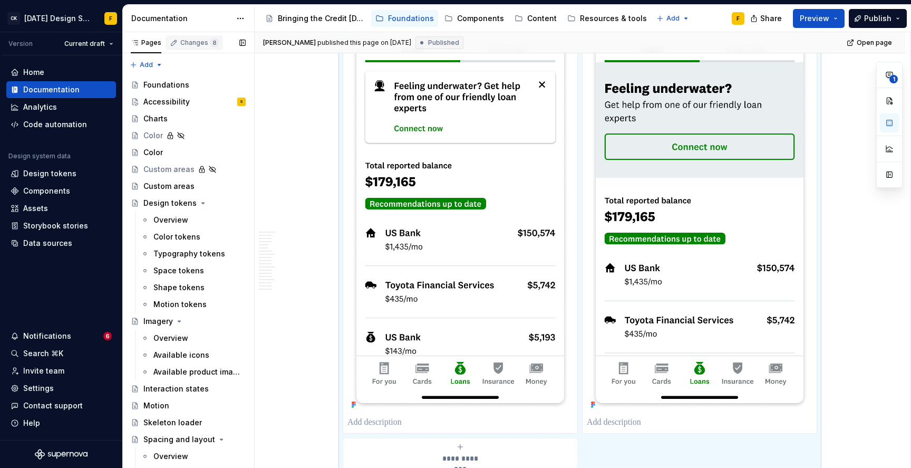
click at [177, 43] on div "Changes 8" at bounding box center [194, 42] width 49 height 8
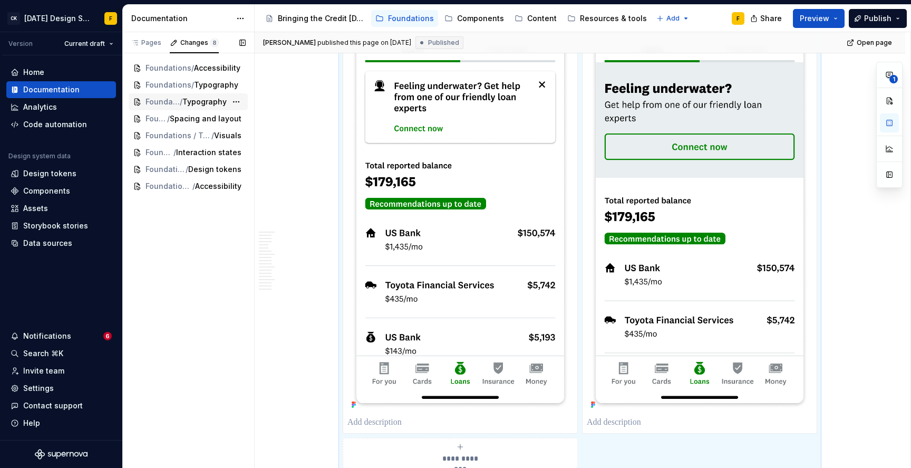
click at [197, 100] on span "Typography" at bounding box center [204, 101] width 44 height 11
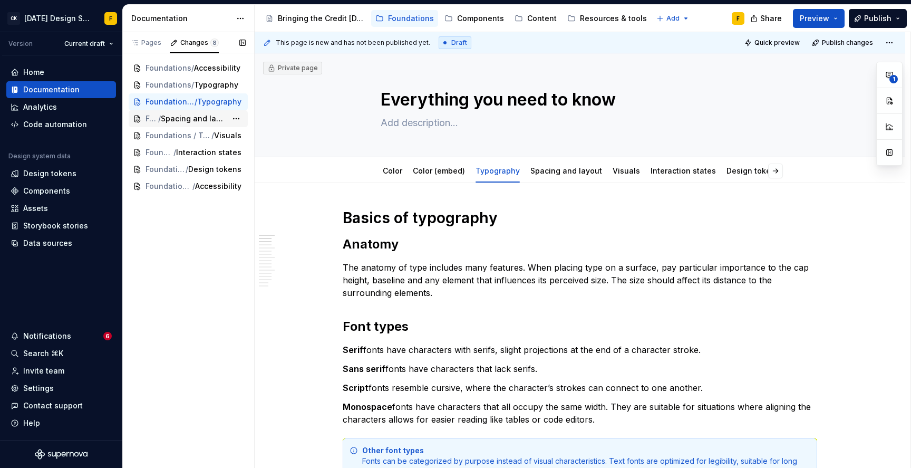
click at [197, 118] on span "Spacing and layout" at bounding box center [194, 118] width 66 height 11
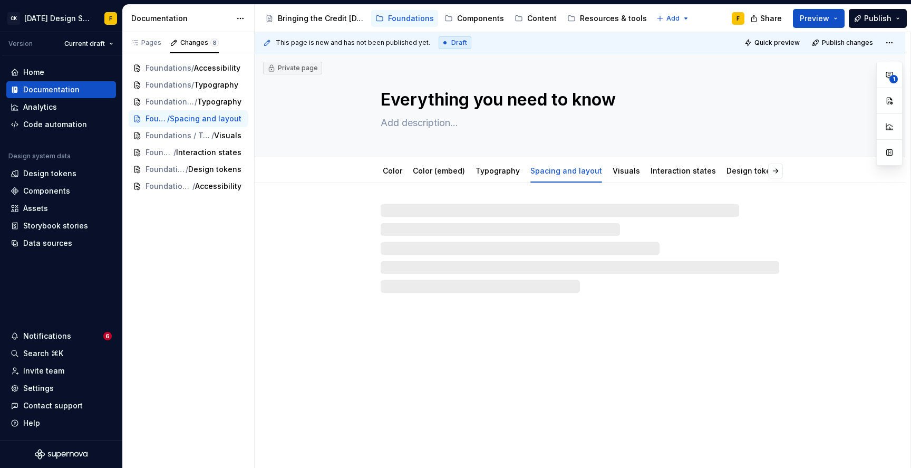
type textarea "*"
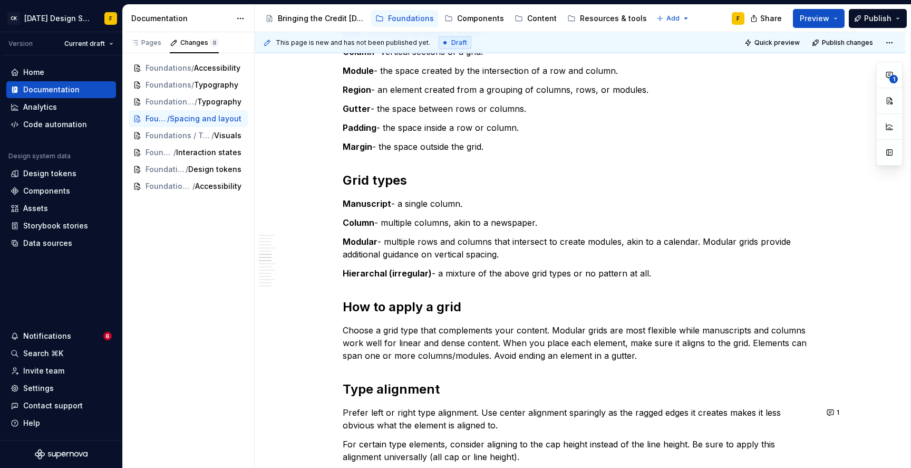
scroll to position [679, 0]
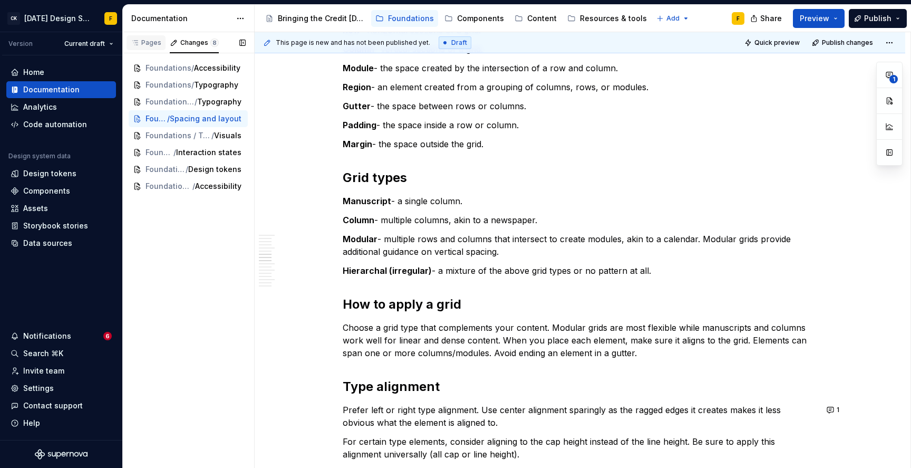
click at [146, 40] on div "Pages" at bounding box center [146, 42] width 31 height 8
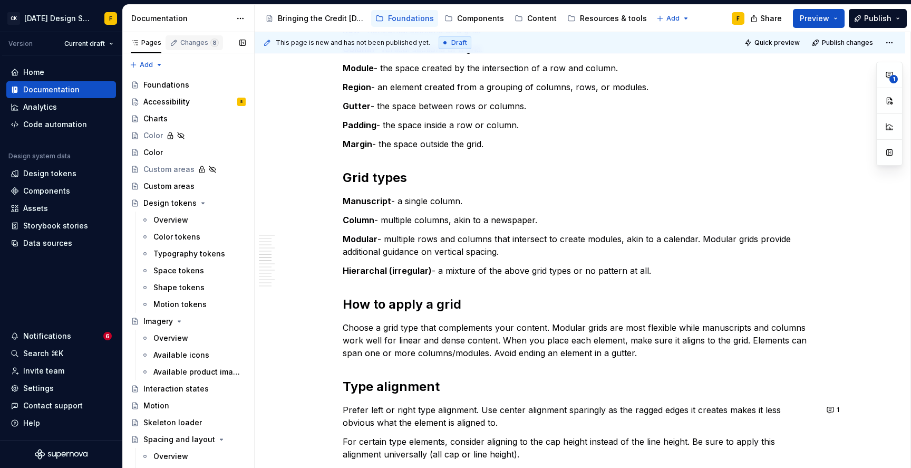
click at [186, 40] on div "Changes 8" at bounding box center [199, 42] width 38 height 8
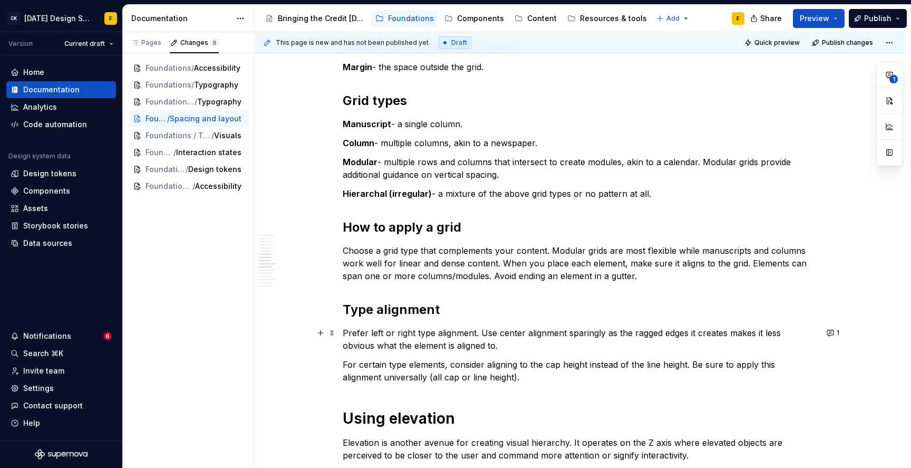
scroll to position [749, 0]
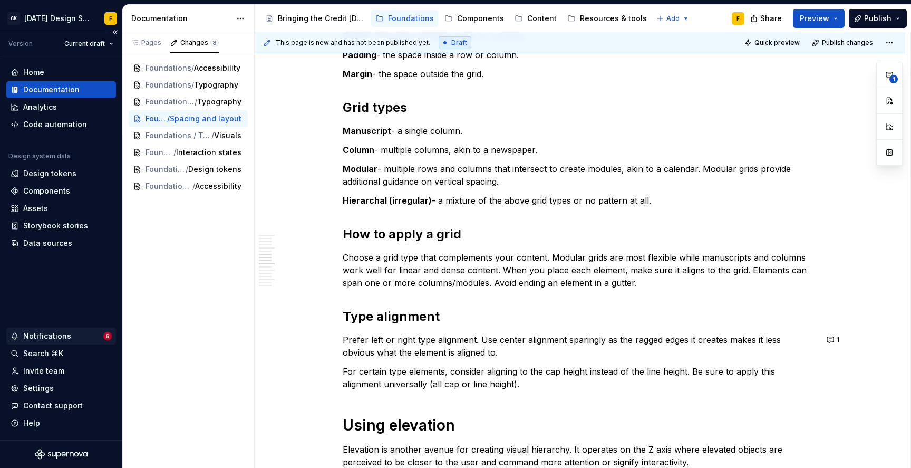
click at [45, 331] on div "Notifications" at bounding box center [47, 336] width 48 height 11
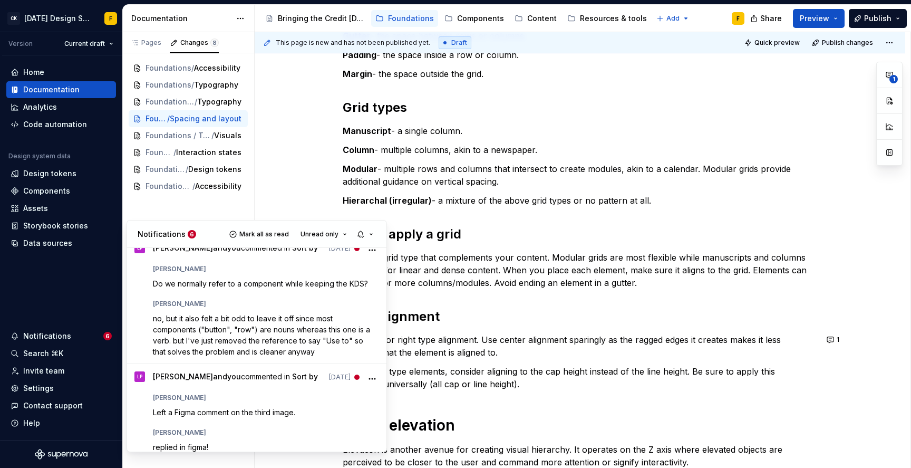
scroll to position [471, 0]
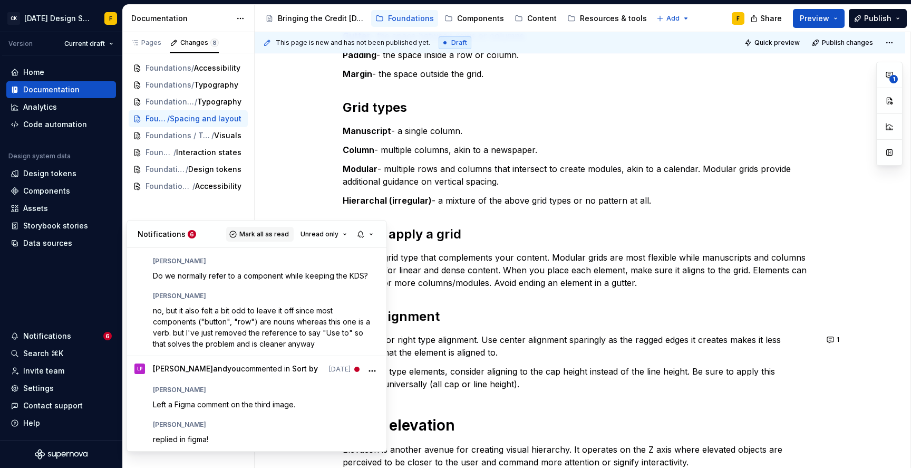
click at [250, 235] on span "Mark all as read" at bounding box center [264, 234] width 50 height 8
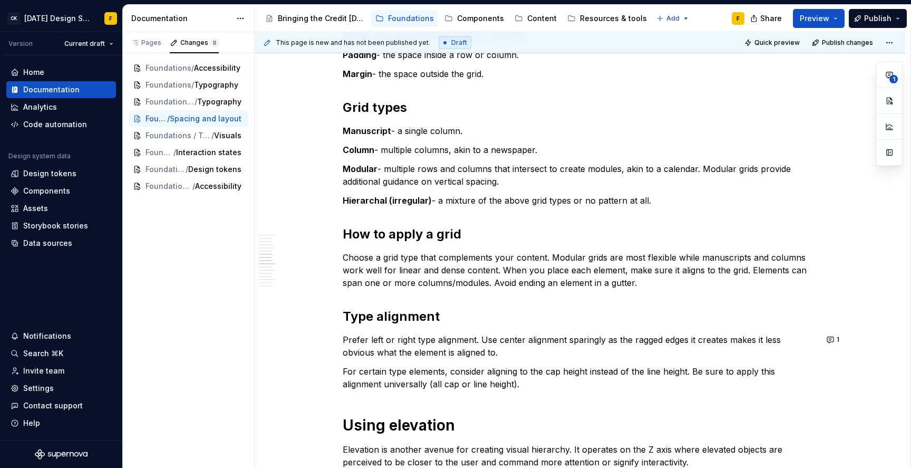
click at [64, 309] on html "CK [DATE] Design System F Version Current draft Home Documentation Analytics Co…" at bounding box center [455, 234] width 911 height 468
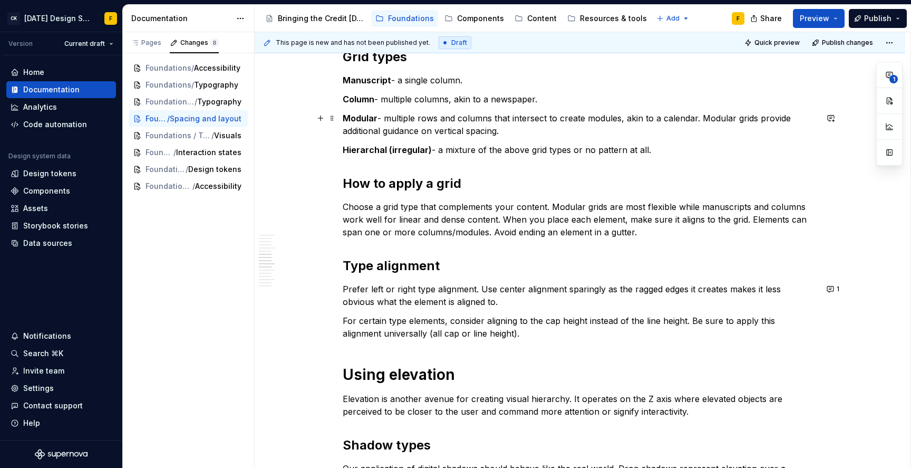
scroll to position [828, 0]
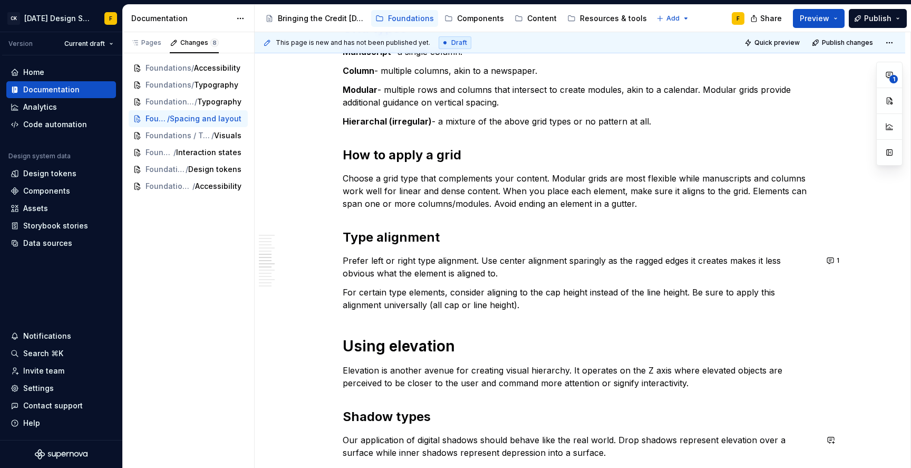
type textarea "*"
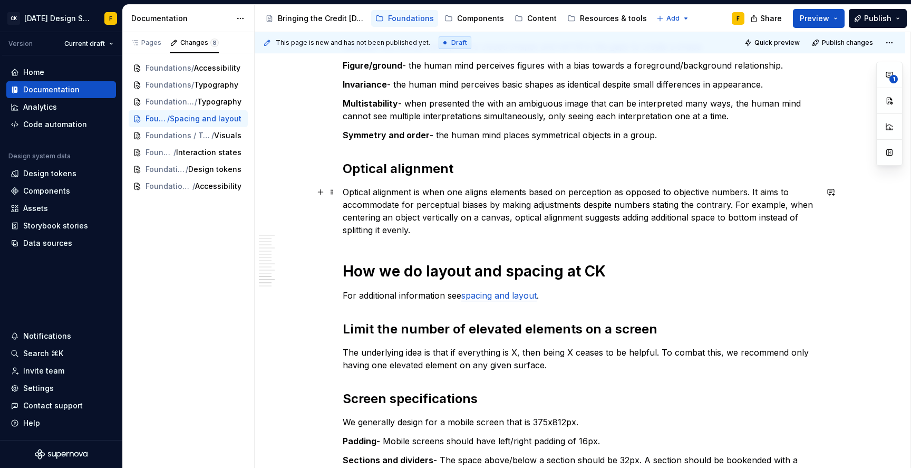
scroll to position [1505, 0]
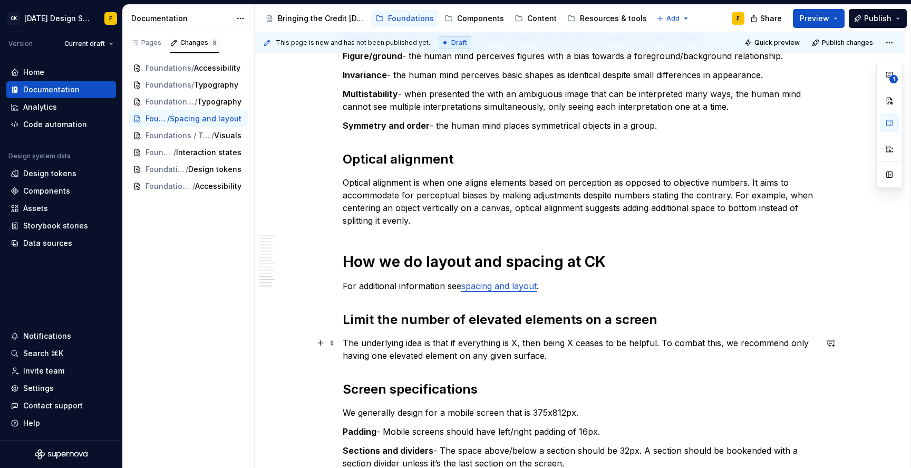
click at [642, 341] on p "The underlying idea is that if everything is X, then being X ceases to be helpf…" at bounding box center [580, 348] width 474 height 25
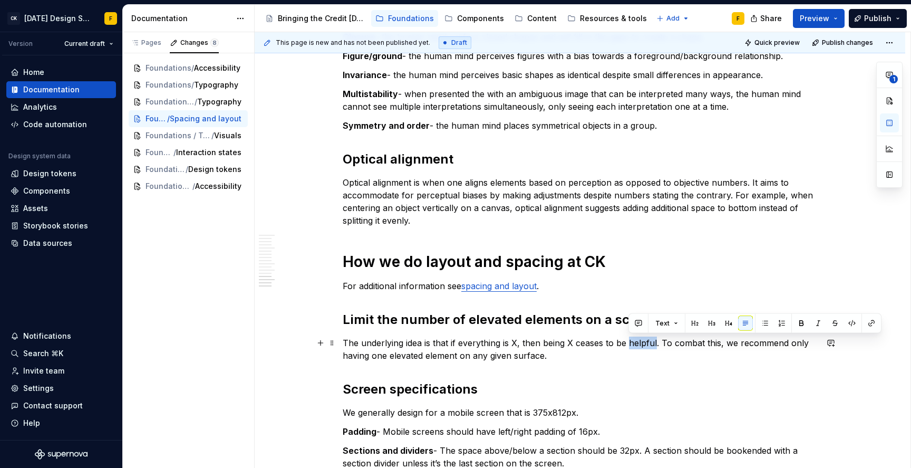
click at [642, 341] on p "The underlying idea is that if everything is X, then being X ceases to be helpf…" at bounding box center [580, 348] width 474 height 25
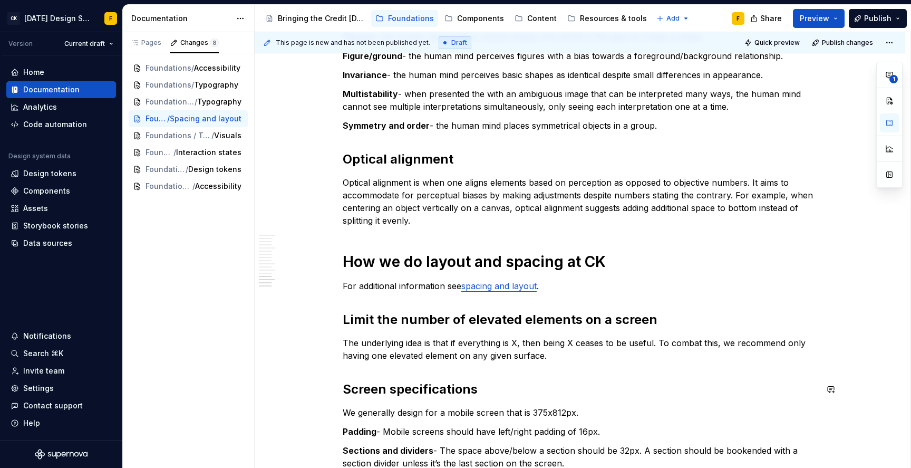
click at [623, 360] on p "The underlying idea is that if everything is X, then being X ceases to be usefu…" at bounding box center [580, 348] width 474 height 25
type textarea "*"
